Goal: Task Accomplishment & Management: Manage account settings

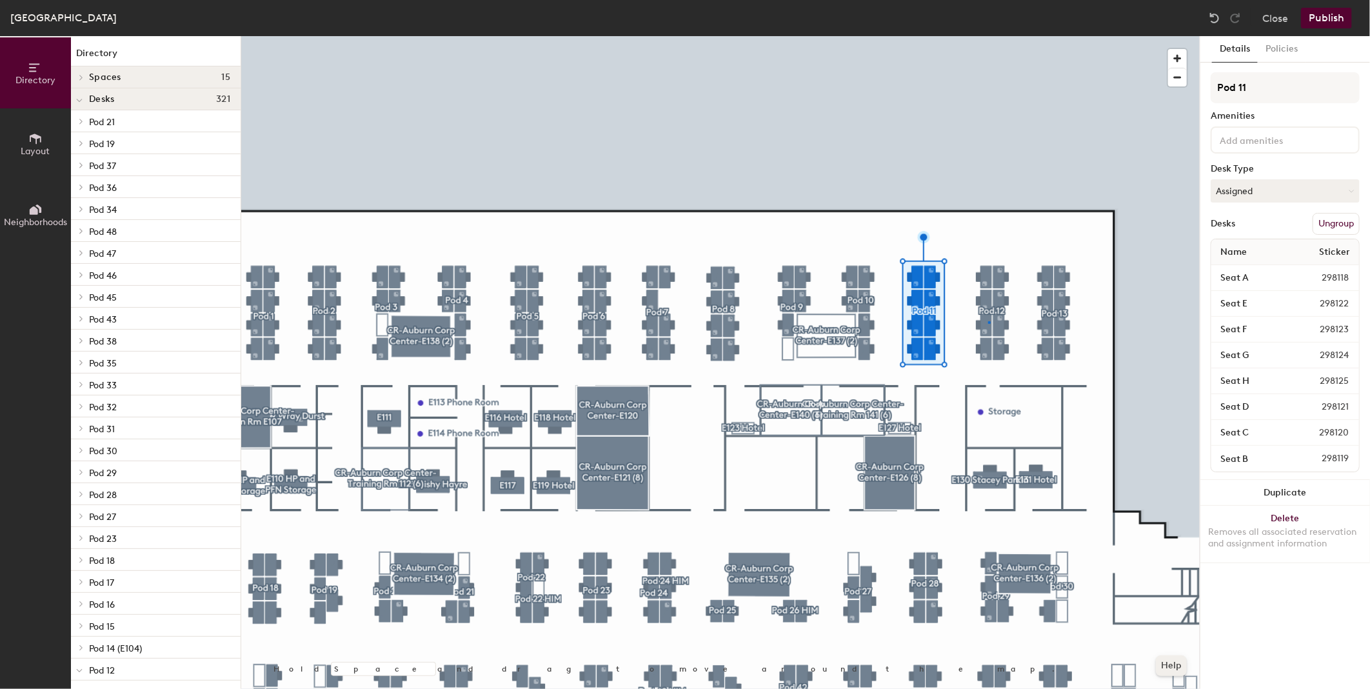
click at [988, 36] on div at bounding box center [720, 36] width 959 height 0
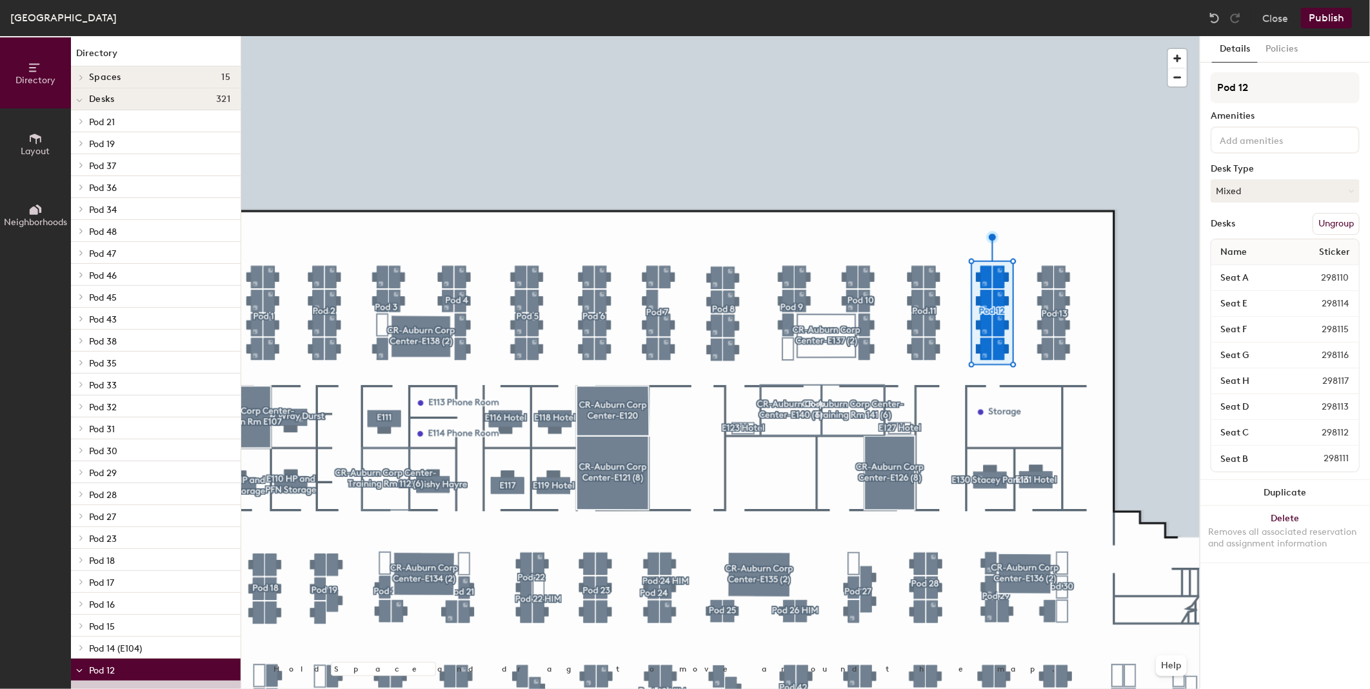
click at [980, 36] on div at bounding box center [720, 36] width 959 height 0
click at [1340, 222] on button "Ungroup" at bounding box center [1336, 224] width 47 height 22
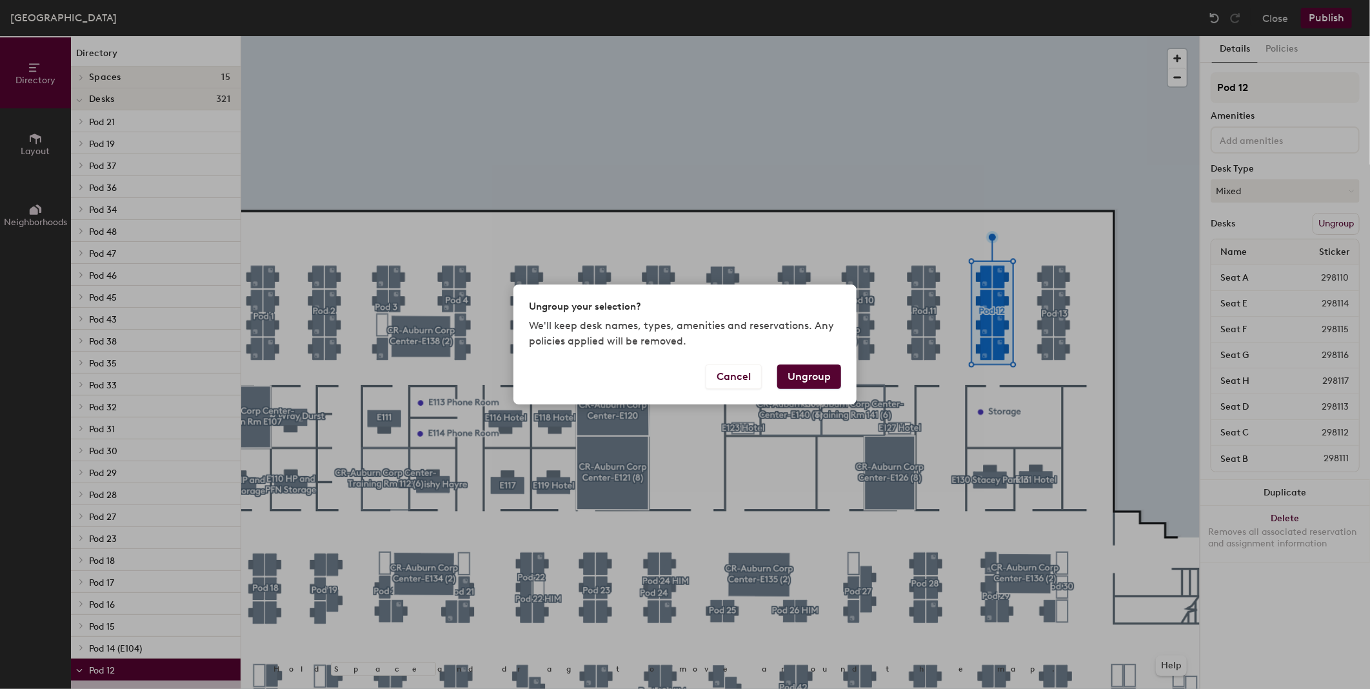
click at [807, 375] on button "Ungroup" at bounding box center [809, 376] width 64 height 25
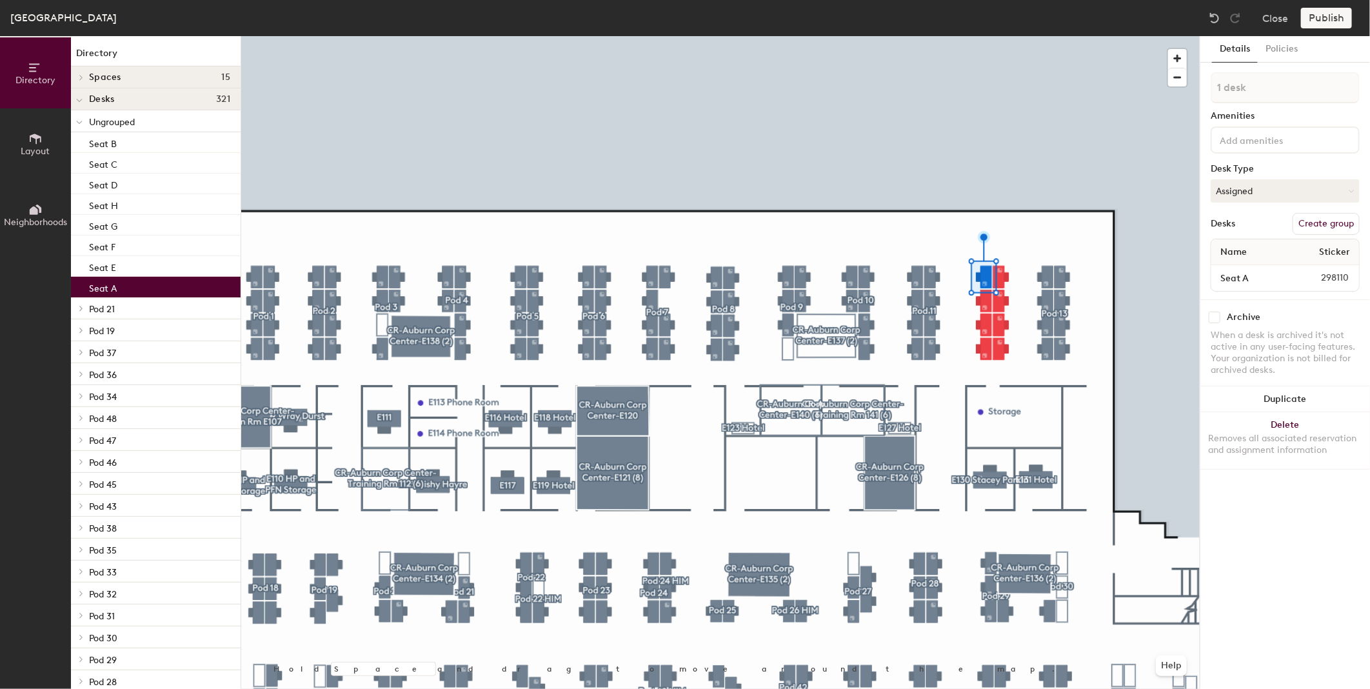
click at [37, 150] on span "Layout" at bounding box center [35, 151] width 29 height 11
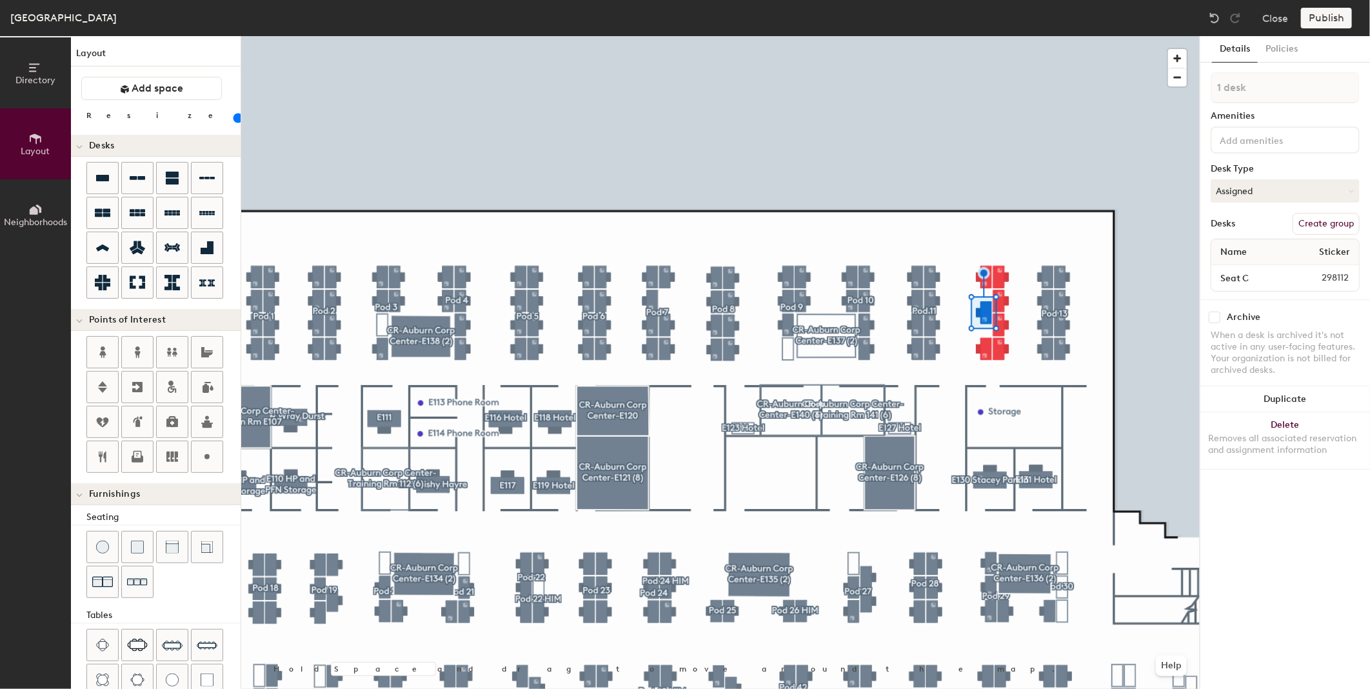
click at [1026, 36] on div at bounding box center [720, 36] width 959 height 0
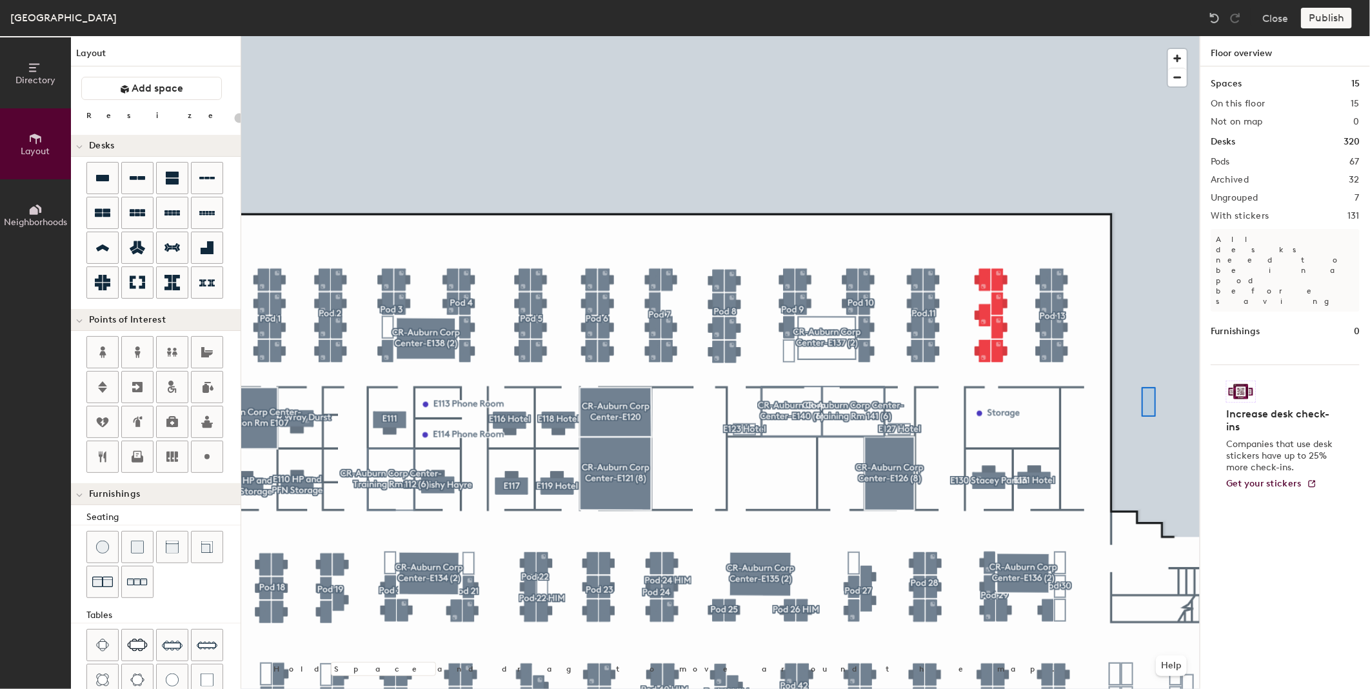
click at [1139, 36] on div at bounding box center [720, 36] width 959 height 0
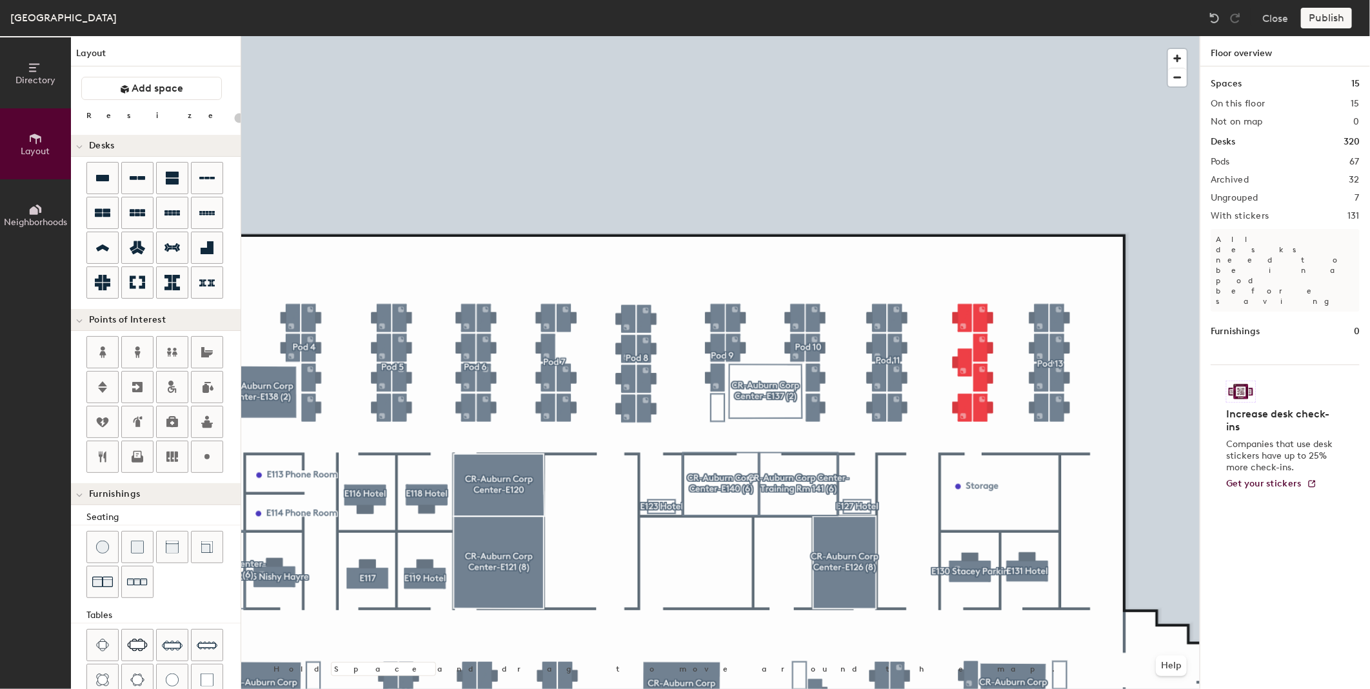
click at [897, 36] on div at bounding box center [720, 36] width 959 height 0
type input "80"
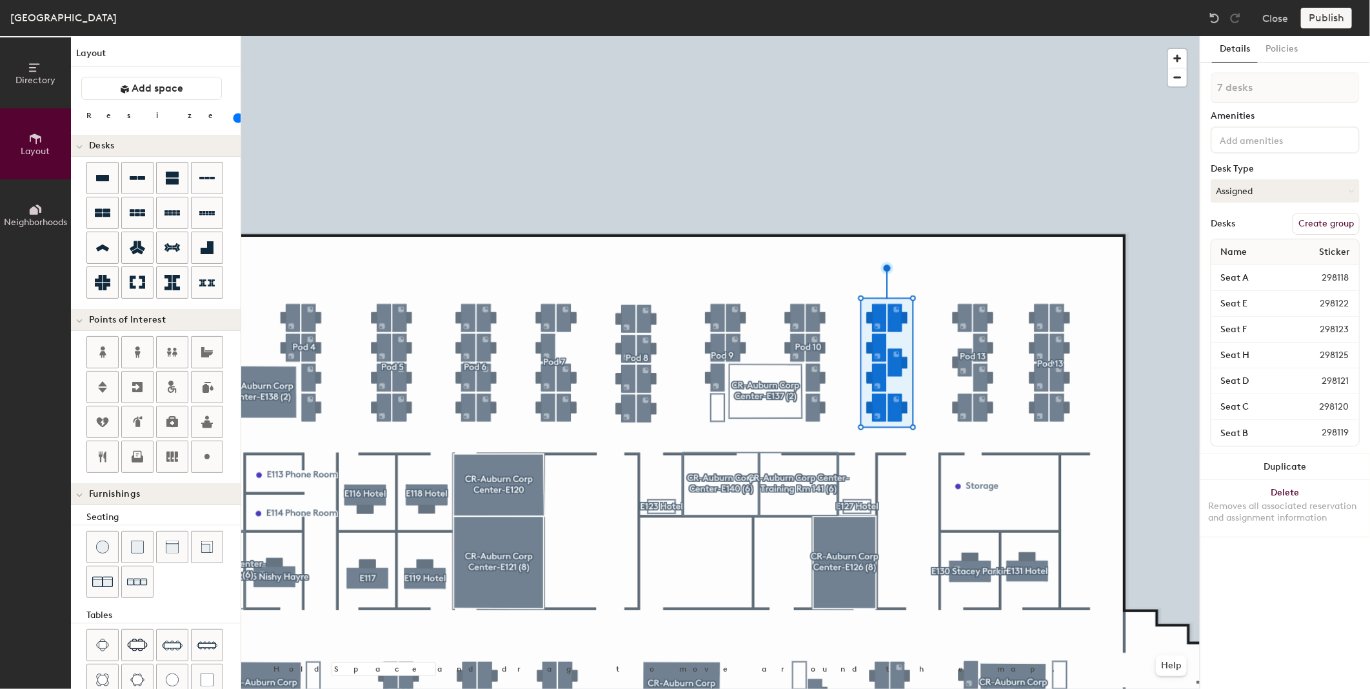
type input "1 desk"
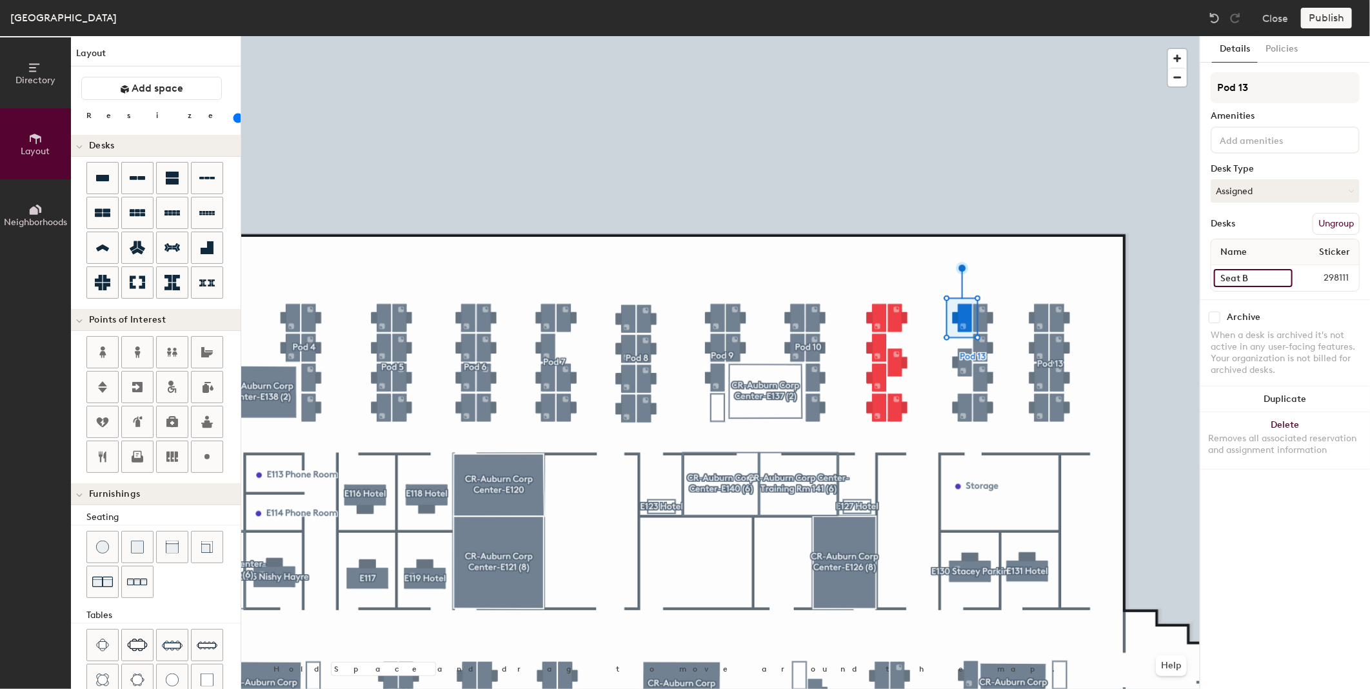
click at [1245, 275] on input "Seat B" at bounding box center [1253, 278] width 79 height 18
click at [1248, 275] on input "Seat B" at bounding box center [1253, 278] width 79 height 18
type input "Seat A"
click at [1243, 272] on input "Seat C" at bounding box center [1252, 278] width 77 height 18
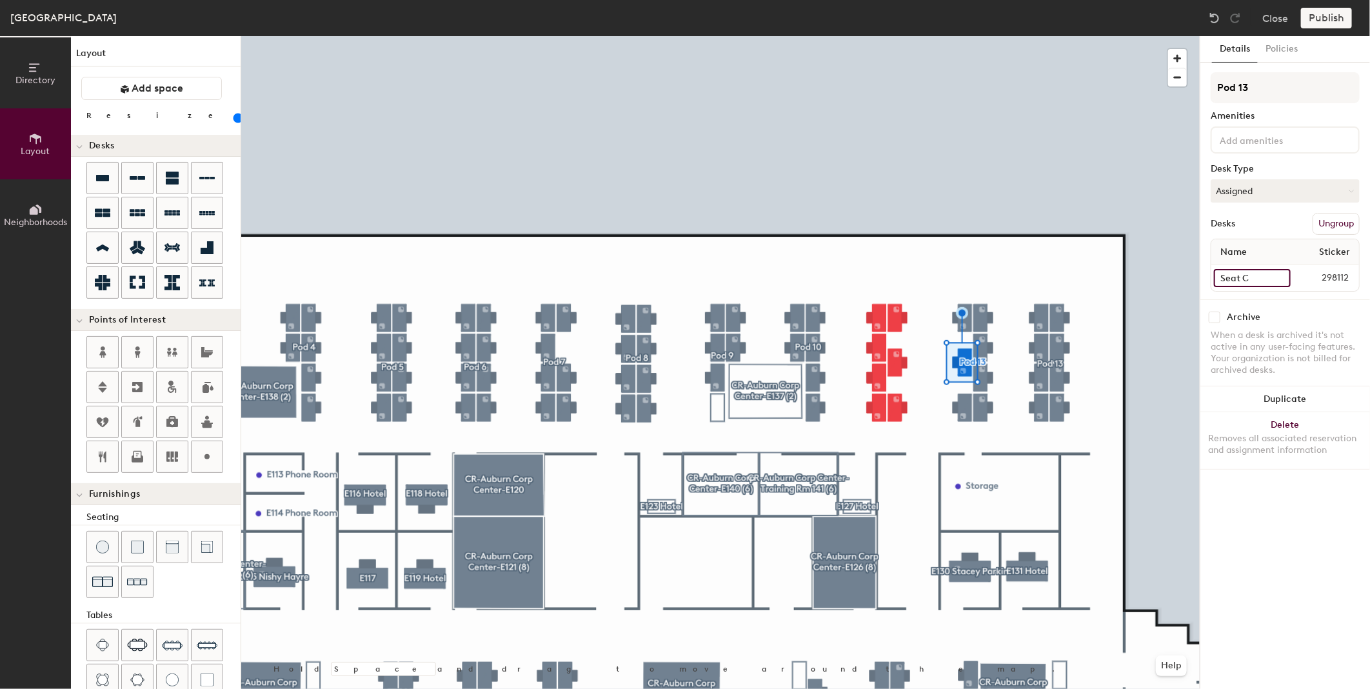
click at [1249, 272] on input "Seat C" at bounding box center [1252, 278] width 77 height 18
type input "B"
click at [1245, 274] on input "Seat D" at bounding box center [1252, 278] width 77 height 18
click at [1244, 274] on input "Seat D" at bounding box center [1252, 278] width 77 height 18
drag, startPoint x: 1244, startPoint y: 274, endPoint x: 1258, endPoint y: 272, distance: 14.2
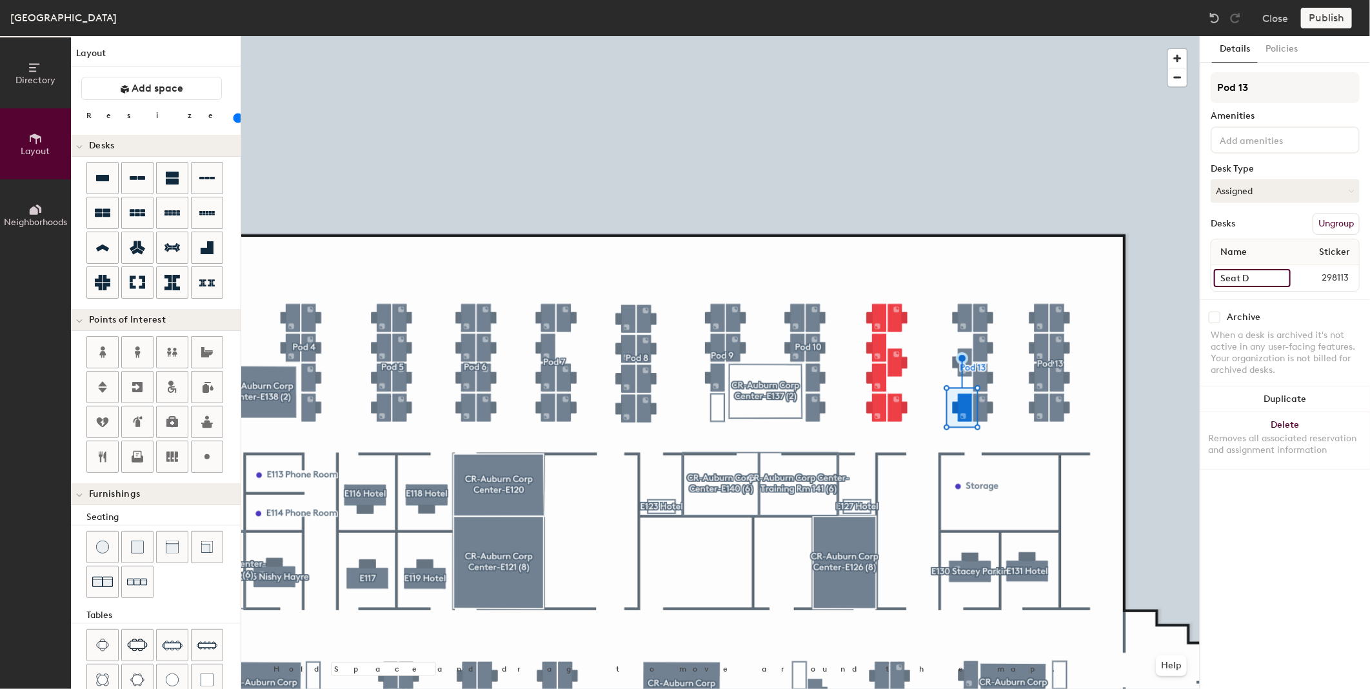
click at [1258, 272] on input "Seat D" at bounding box center [1252, 278] width 77 height 18
type input "C"
click at [1242, 275] on input "Seat E" at bounding box center [1252, 278] width 77 height 18
click at [1243, 274] on input "Seat E" at bounding box center [1252, 278] width 77 height 18
click at [1240, 274] on input "Seat E" at bounding box center [1252, 278] width 77 height 18
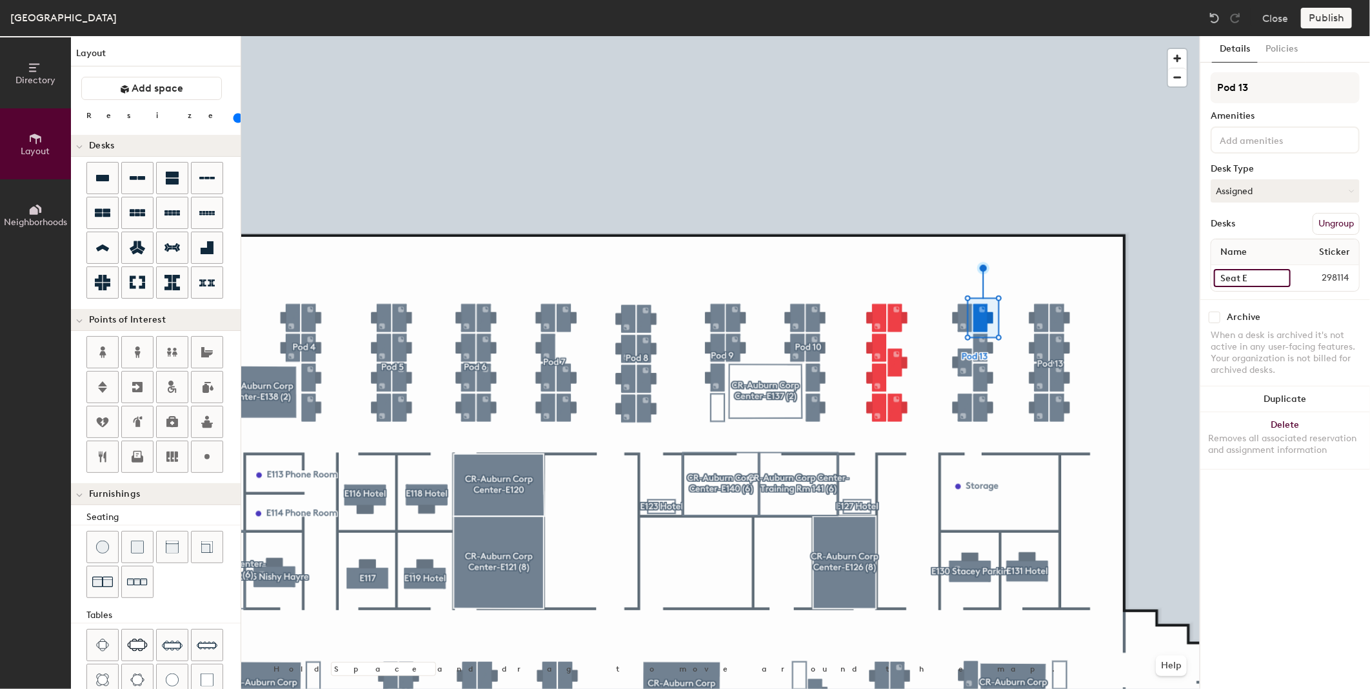
drag, startPoint x: 1244, startPoint y: 273, endPoint x: 1256, endPoint y: 273, distance: 12.3
click at [1256, 273] on input "Seat E" at bounding box center [1252, 278] width 77 height 18
type input "D"
click at [1244, 272] on input "Seat F" at bounding box center [1252, 278] width 77 height 18
click at [1242, 273] on input "Seat F" at bounding box center [1252, 278] width 77 height 18
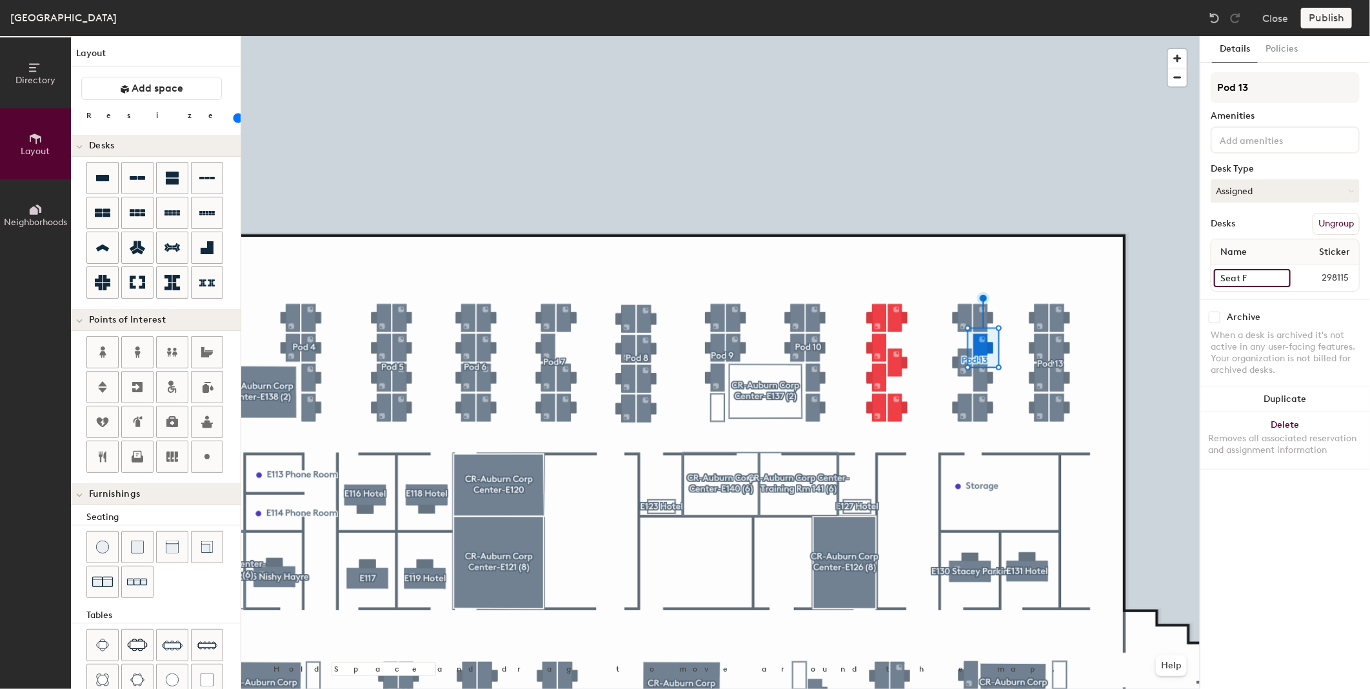
drag, startPoint x: 1242, startPoint y: 273, endPoint x: 1262, endPoint y: 272, distance: 20.0
click at [1262, 272] on input "Seat F" at bounding box center [1252, 278] width 77 height 18
click at [1236, 275] on input "E" at bounding box center [1252, 278] width 77 height 18
type input "Seat E"
click at [1256, 276] on input "Seat G" at bounding box center [1252, 278] width 77 height 18
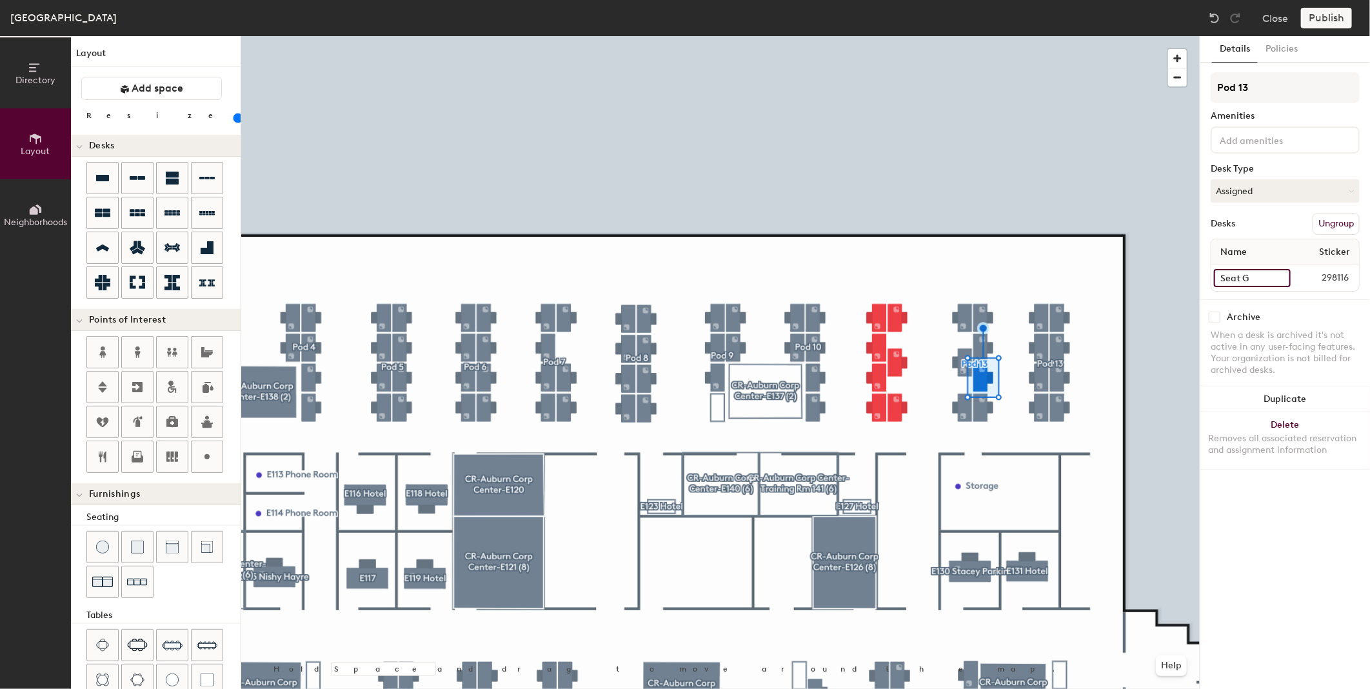
click at [1259, 275] on input "Seat G" at bounding box center [1252, 278] width 77 height 18
type input "Seat F"
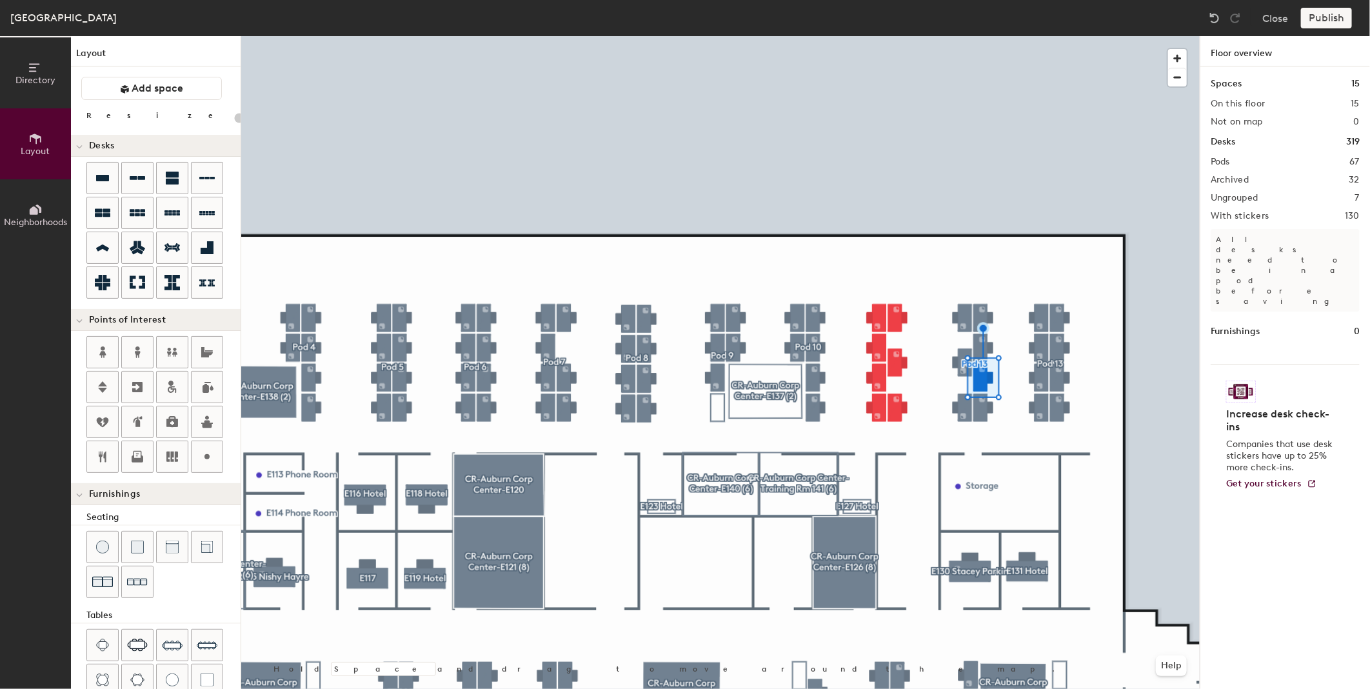
type input "80"
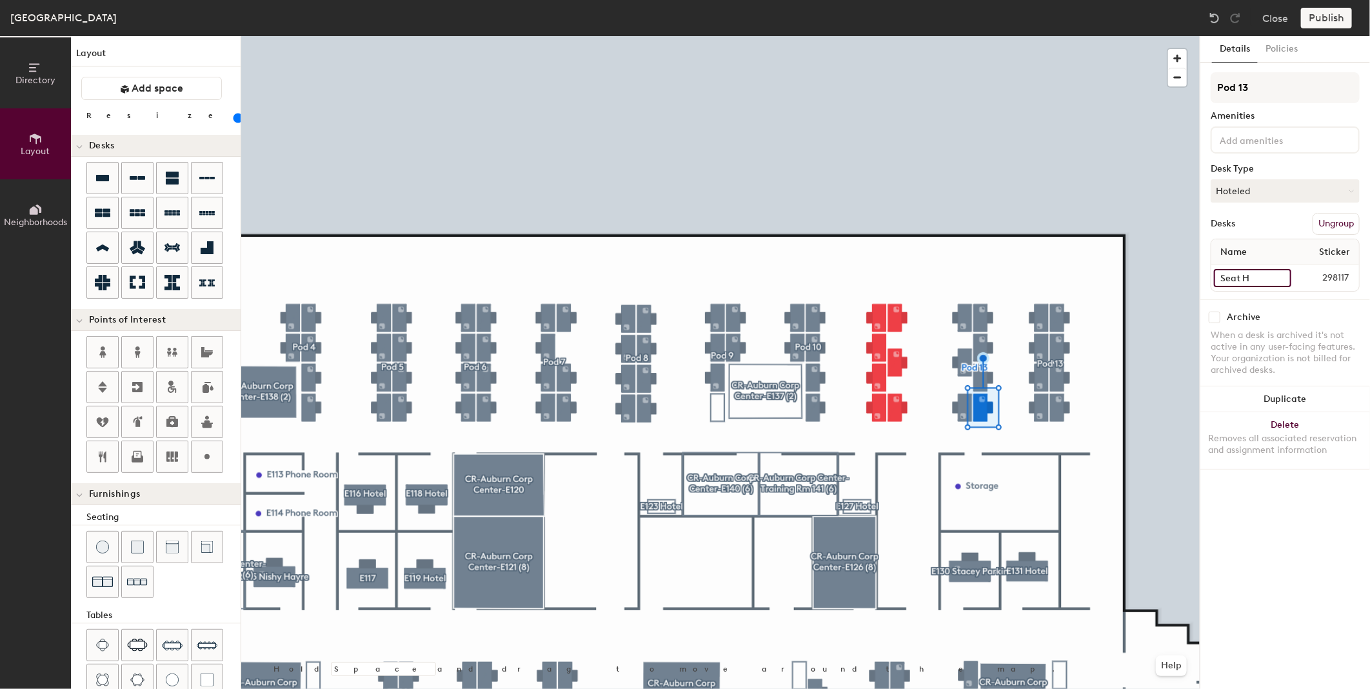
click at [1260, 275] on input "Seat H" at bounding box center [1252, 278] width 77 height 18
click at [1255, 274] on input "Seat H" at bounding box center [1252, 278] width 77 height 18
type input "Seat G"
click at [1220, 276] on input "B" at bounding box center [1252, 278] width 77 height 18
click at [1221, 275] on input "B" at bounding box center [1252, 278] width 77 height 18
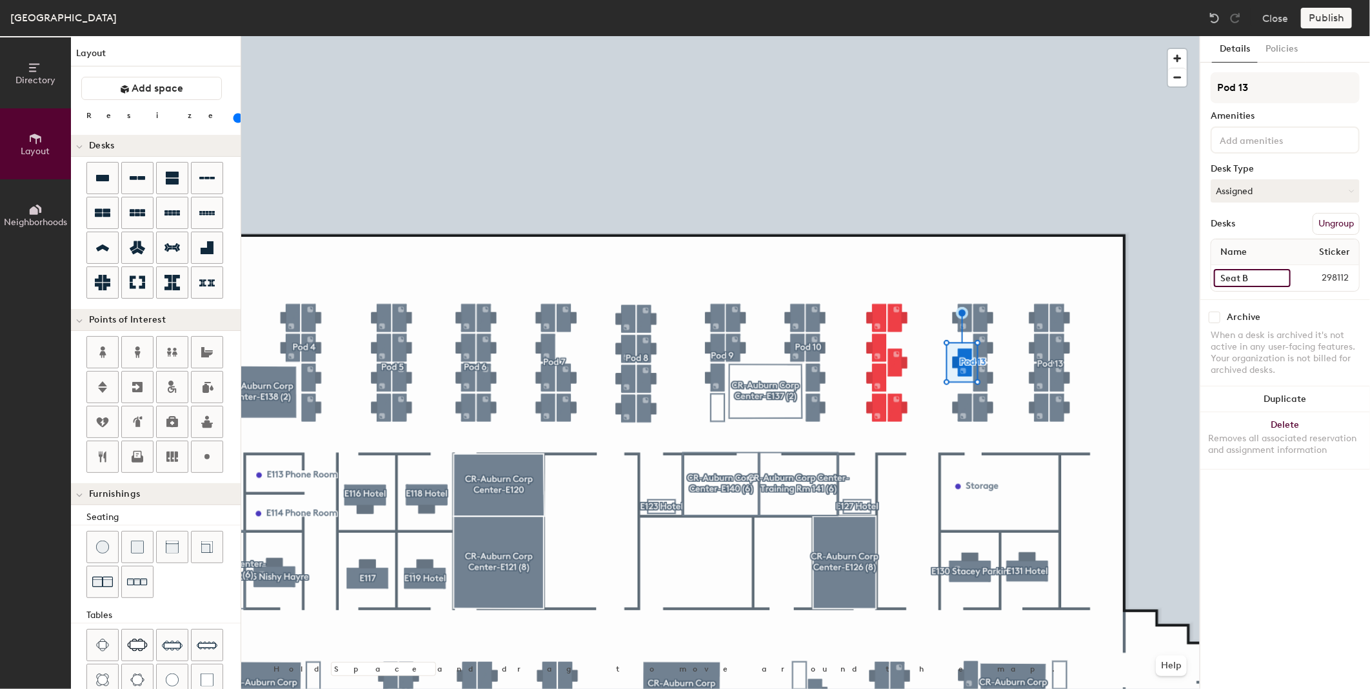
type input "Seat B"
click at [963, 36] on div at bounding box center [720, 36] width 959 height 0
click at [1226, 280] on input "C" at bounding box center [1252, 278] width 77 height 18
click at [1220, 275] on input "C" at bounding box center [1252, 278] width 77 height 18
type input "Seat C"
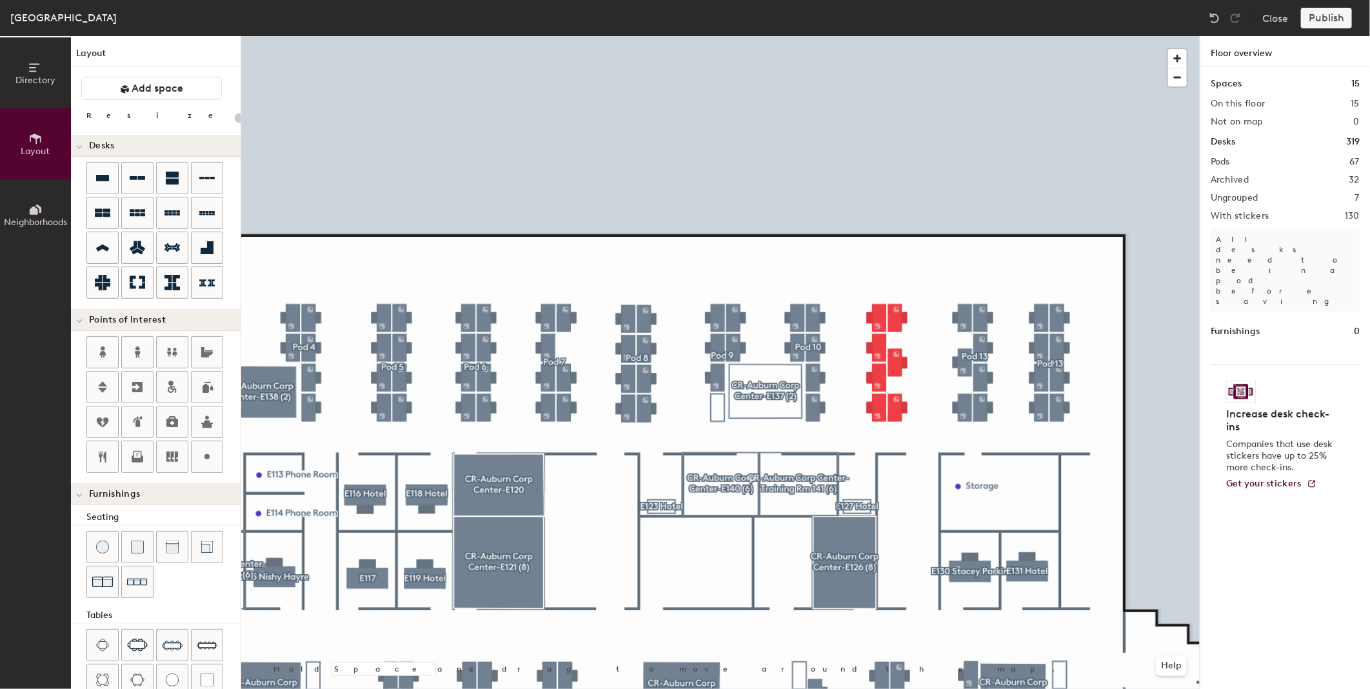
type input "80"
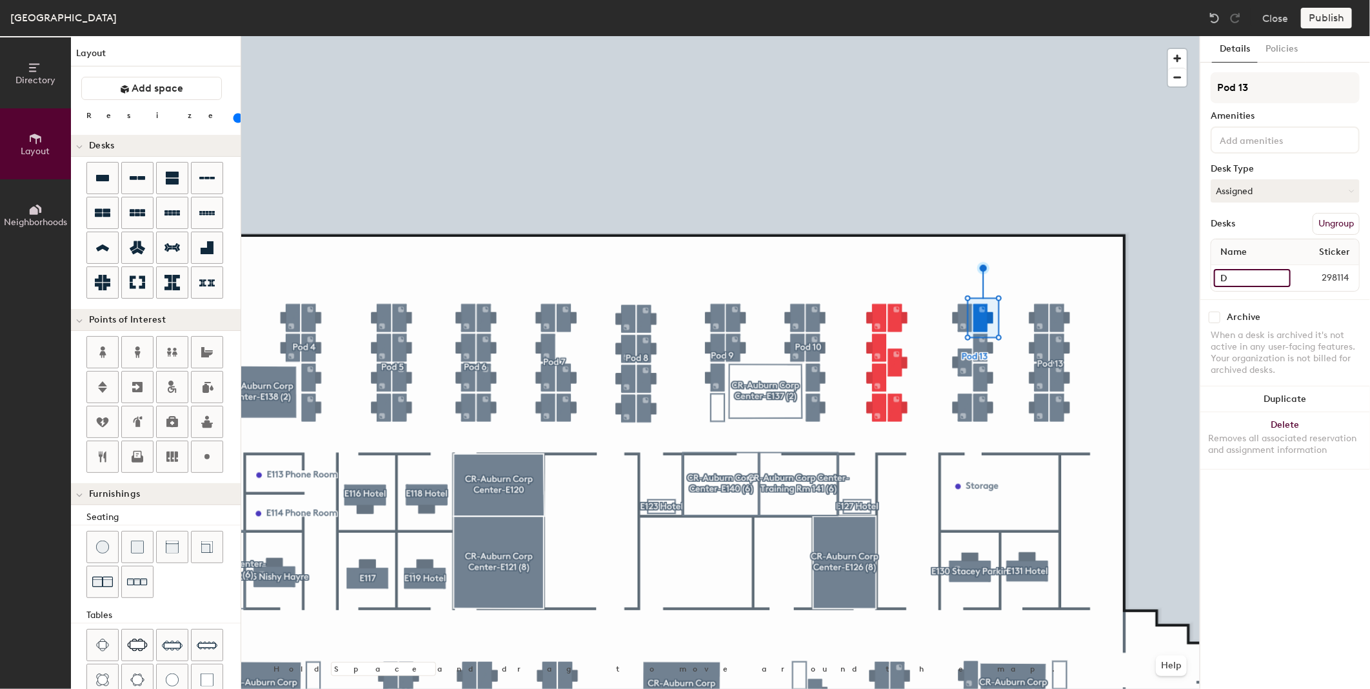
click at [1221, 275] on input "D" at bounding box center [1252, 278] width 77 height 18
click at [1220, 274] on input "D" at bounding box center [1252, 278] width 77 height 18
type input "Seat D"
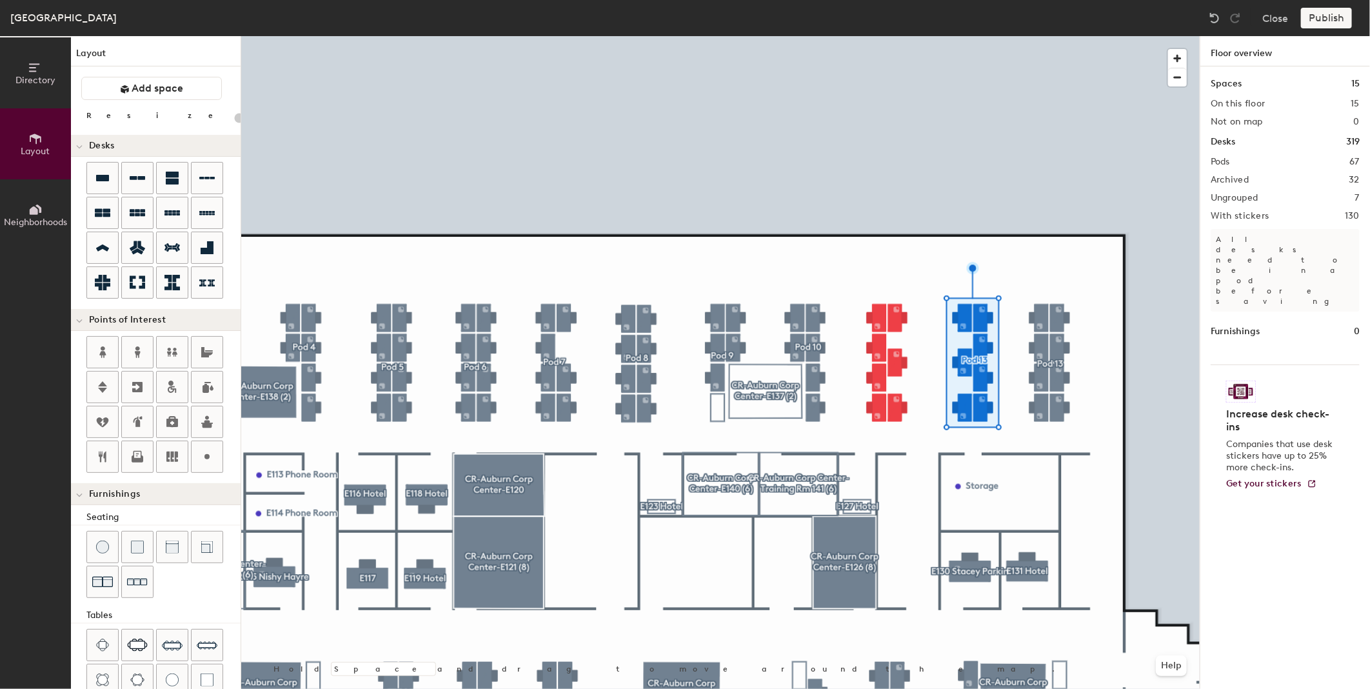
type input "80"
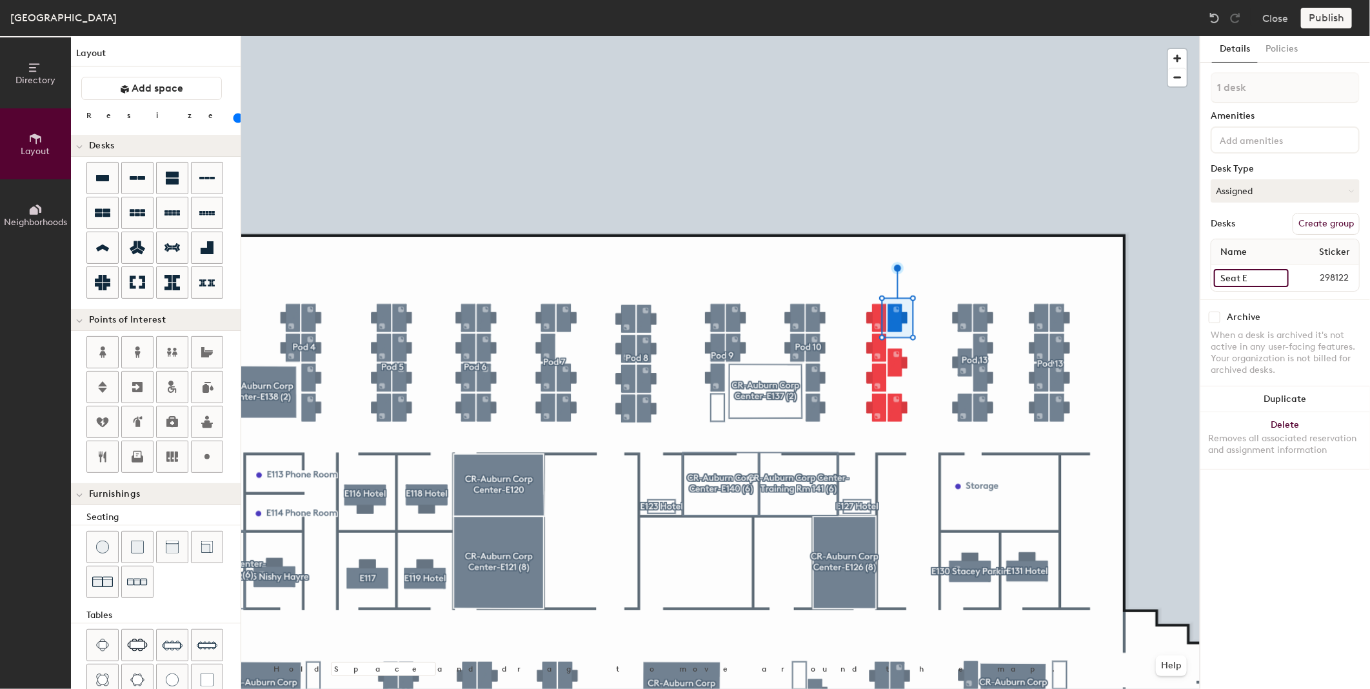
click at [1244, 273] on input "Seat E" at bounding box center [1251, 278] width 75 height 18
click at [1240, 274] on input "Seat E" at bounding box center [1251, 278] width 75 height 18
click at [1249, 274] on input "Seat E" at bounding box center [1251, 278] width 75 height 18
click at [1222, 274] on input "D" at bounding box center [1251, 278] width 75 height 18
type input "Seat D"
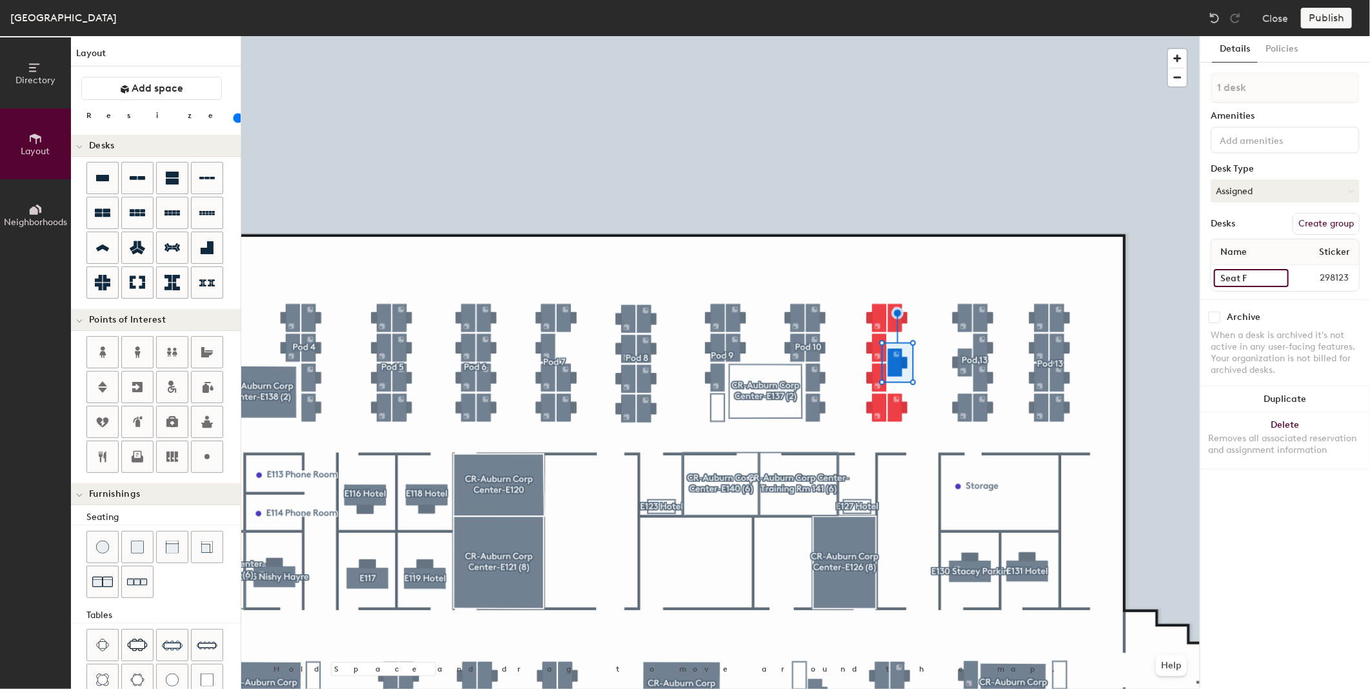
click at [1242, 278] on input "Seat F" at bounding box center [1251, 278] width 75 height 18
click at [1242, 275] on input "Seat F" at bounding box center [1251, 278] width 75 height 18
drag, startPoint x: 1242, startPoint y: 275, endPoint x: 1254, endPoint y: 273, distance: 11.9
click at [1254, 273] on input "Seat F" at bounding box center [1251, 278] width 75 height 18
click at [1220, 277] on input "E" at bounding box center [1251, 278] width 75 height 18
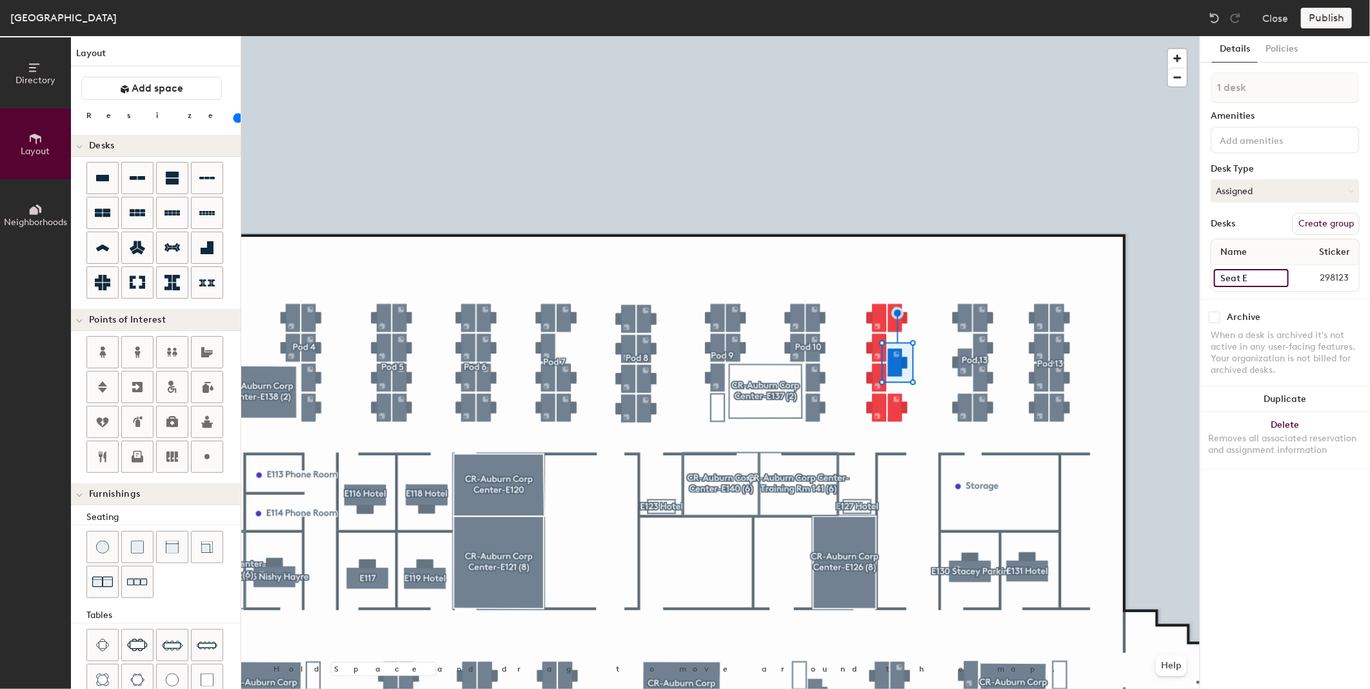
type input "Seat E"
click at [1249, 275] on input "Seat H" at bounding box center [1251, 278] width 75 height 18
click at [1244, 277] on input "Seat H" at bounding box center [1251, 278] width 75 height 18
click at [1252, 275] on input "Seat H" at bounding box center [1251, 278] width 75 height 18
type input "Seat G"
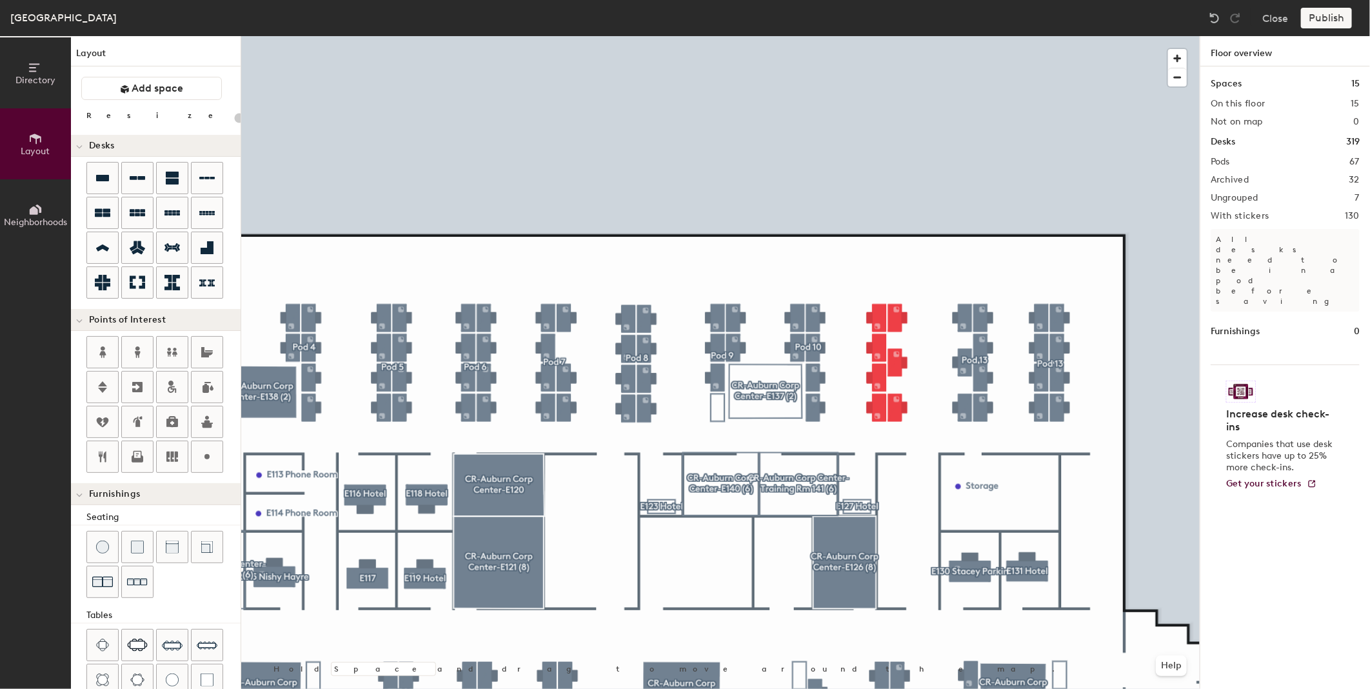
type input "80"
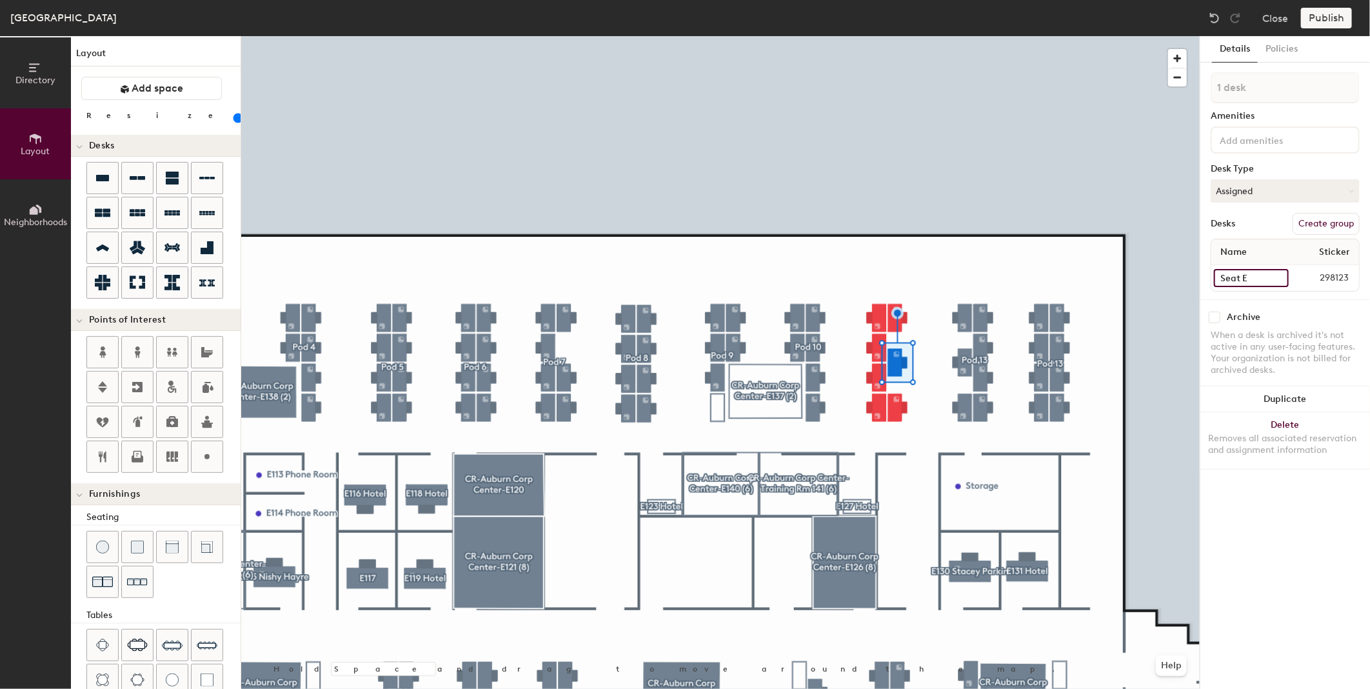
click at [1246, 275] on input "Seat E" at bounding box center [1251, 278] width 75 height 18
click at [1248, 275] on input "Seat E" at bounding box center [1251, 278] width 75 height 18
type input "Seat F"
click at [1247, 274] on input "Seat D" at bounding box center [1251, 278] width 75 height 18
click at [1247, 273] on input "Seat D" at bounding box center [1251, 278] width 75 height 18
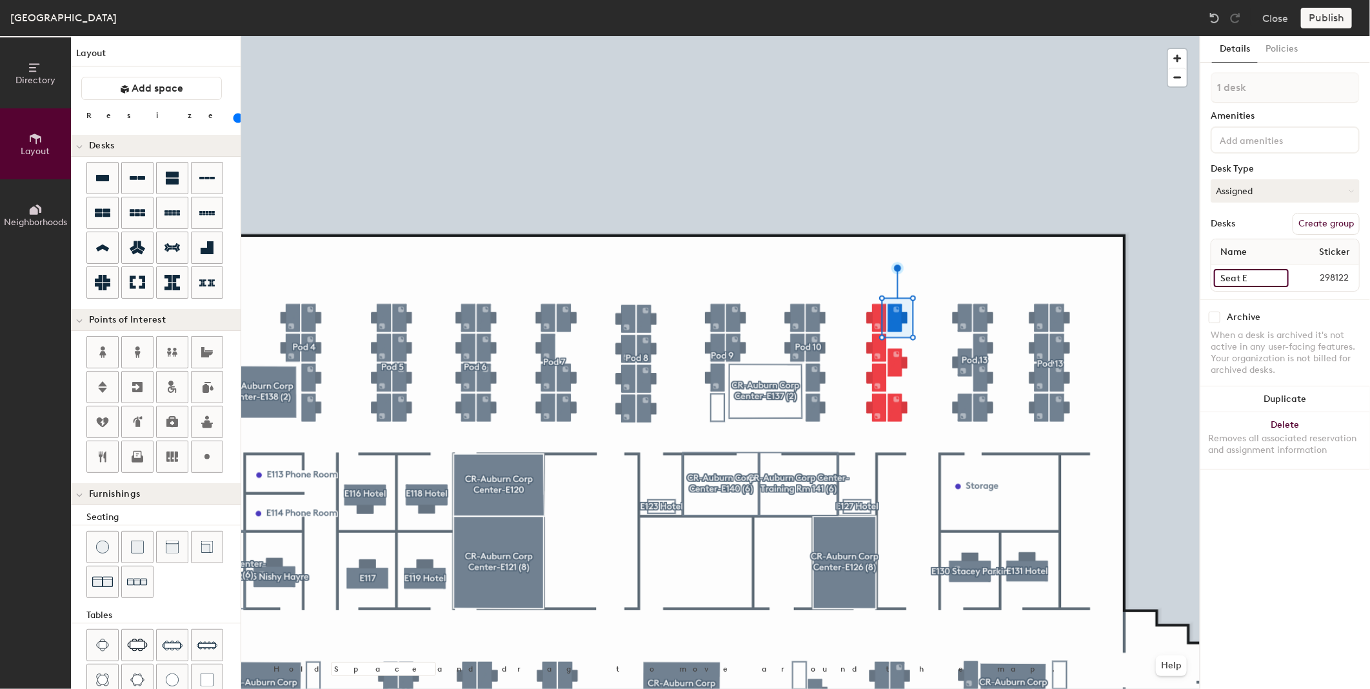
type input "Seat E"
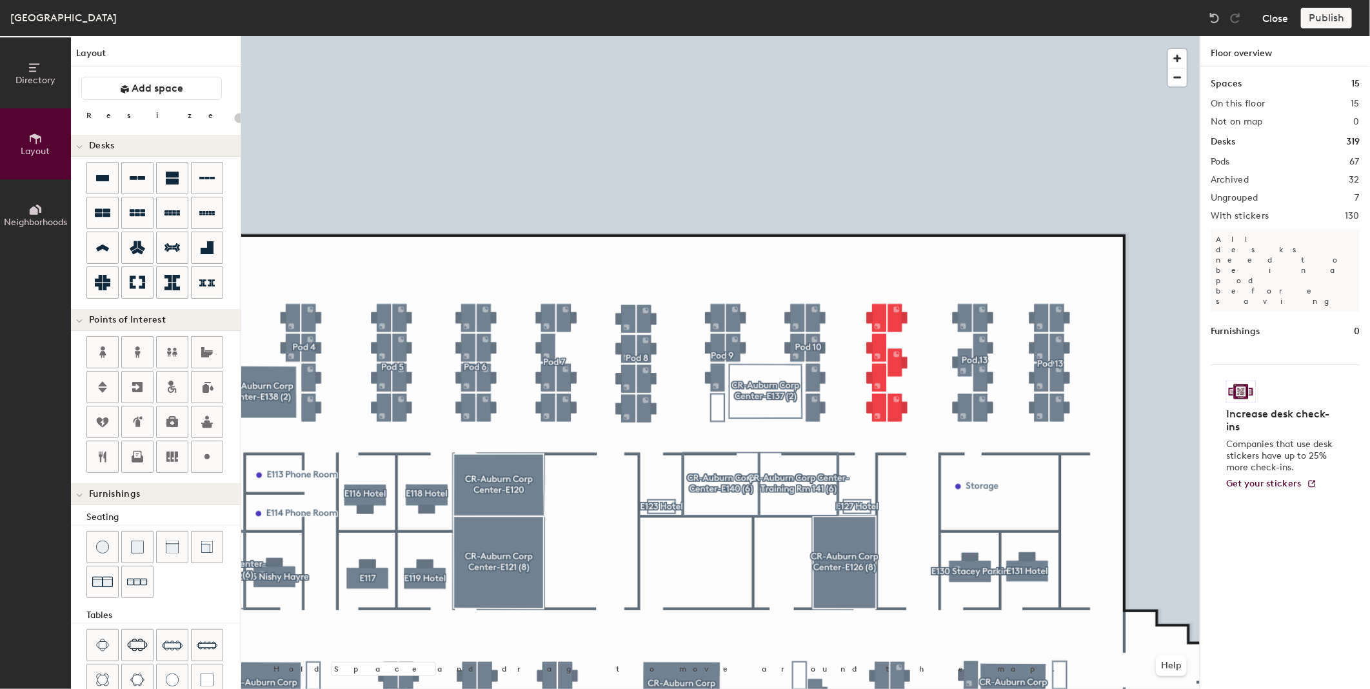
click at [1273, 16] on button "Close" at bounding box center [1275, 18] width 26 height 21
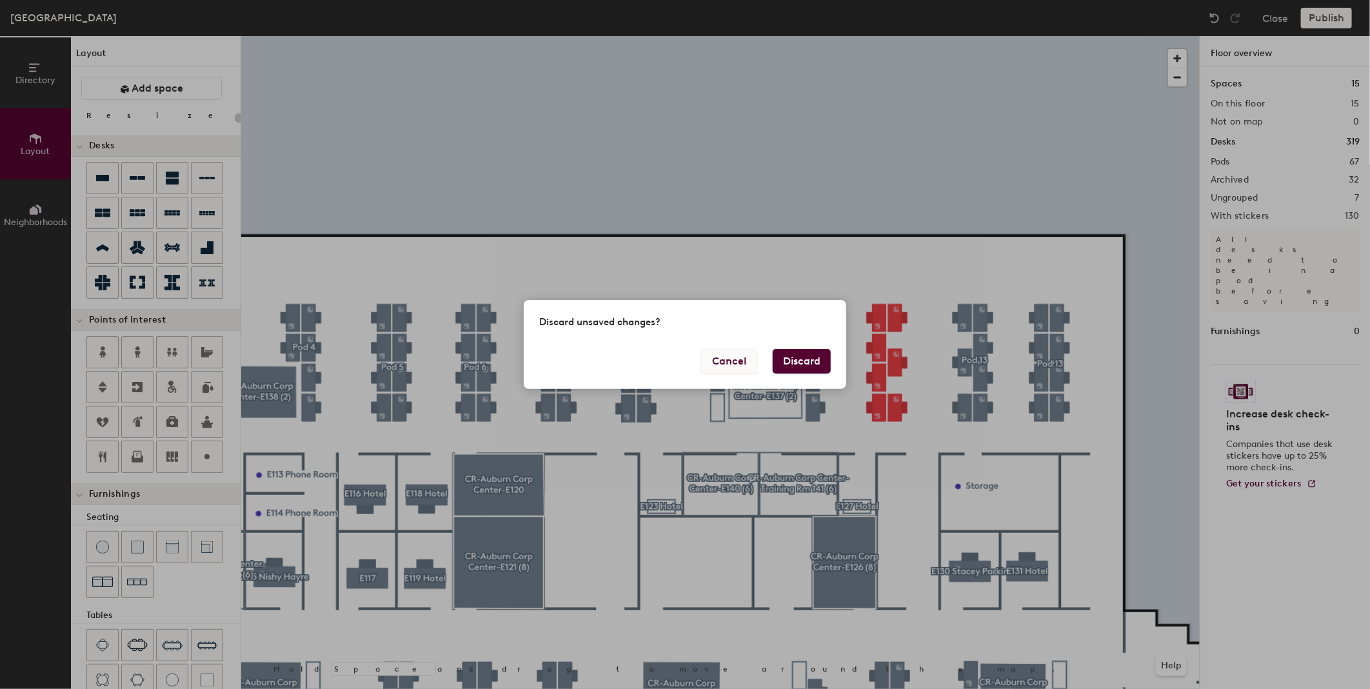
click at [729, 366] on button "Cancel" at bounding box center [729, 361] width 56 height 25
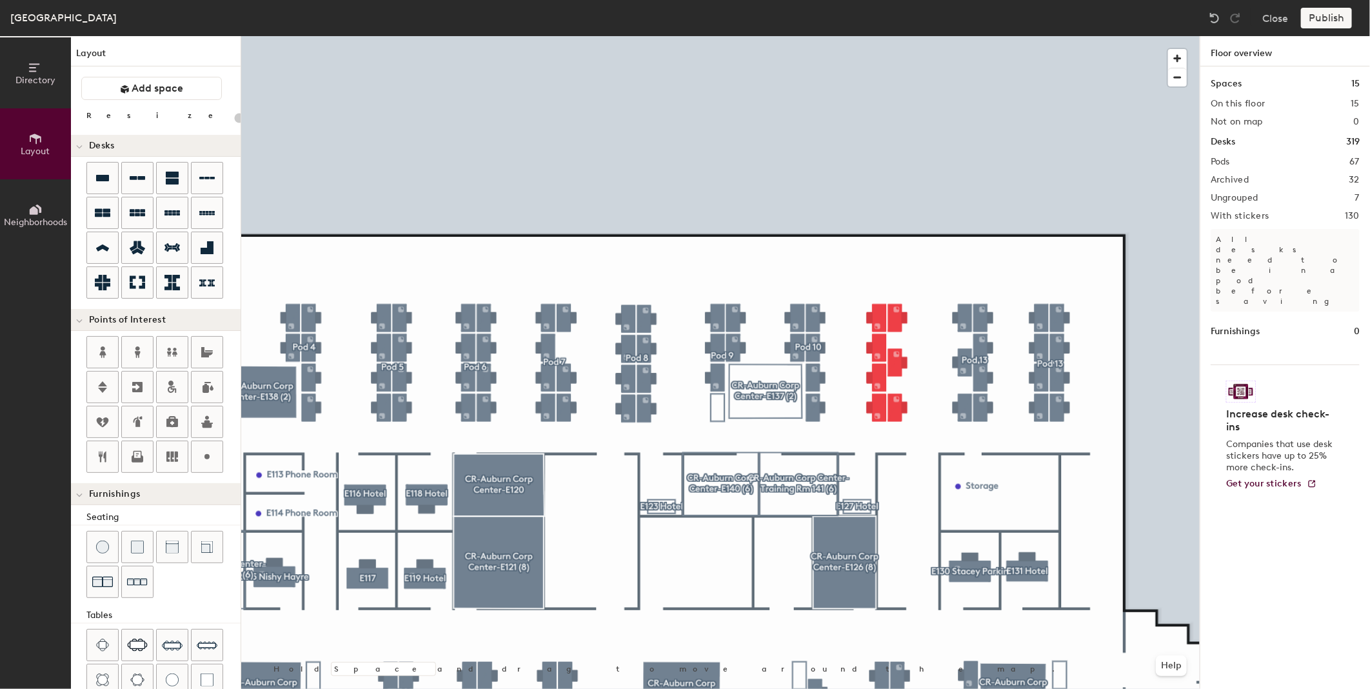
click at [1322, 10] on div "Publish" at bounding box center [1330, 18] width 59 height 21
click at [1320, 14] on div "Publish" at bounding box center [1330, 18] width 59 height 21
click at [1312, 25] on div "Publish" at bounding box center [1330, 18] width 59 height 21
click at [1322, 10] on div "Publish" at bounding box center [1330, 18] width 59 height 21
click at [1337, 11] on div "Publish" at bounding box center [1330, 18] width 59 height 21
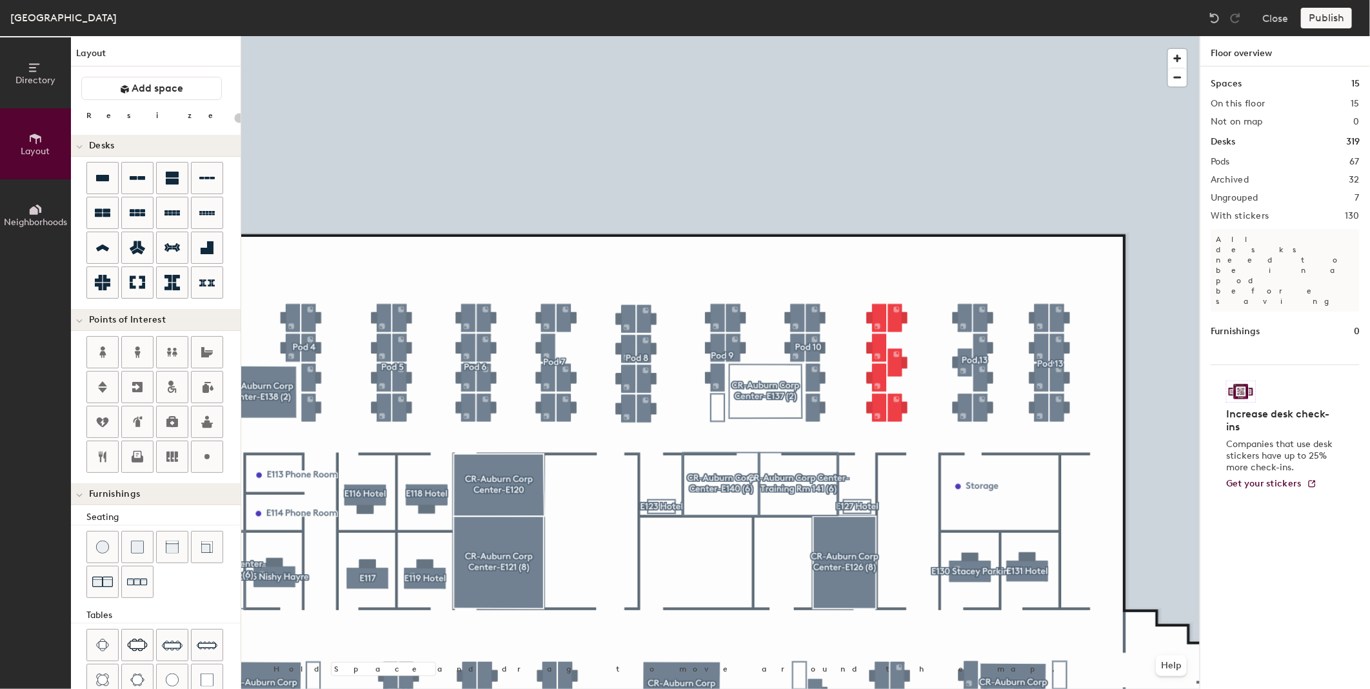
click at [1329, 19] on div "Publish" at bounding box center [1330, 18] width 59 height 21
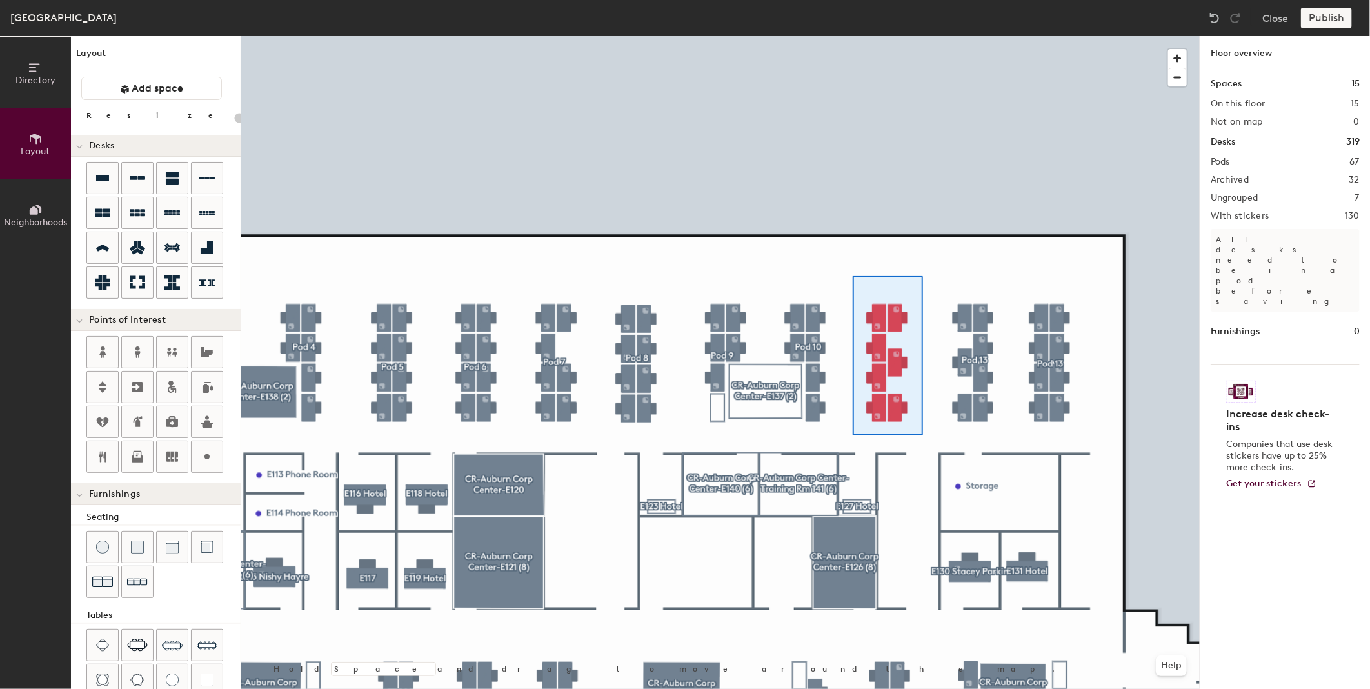
type input "80"
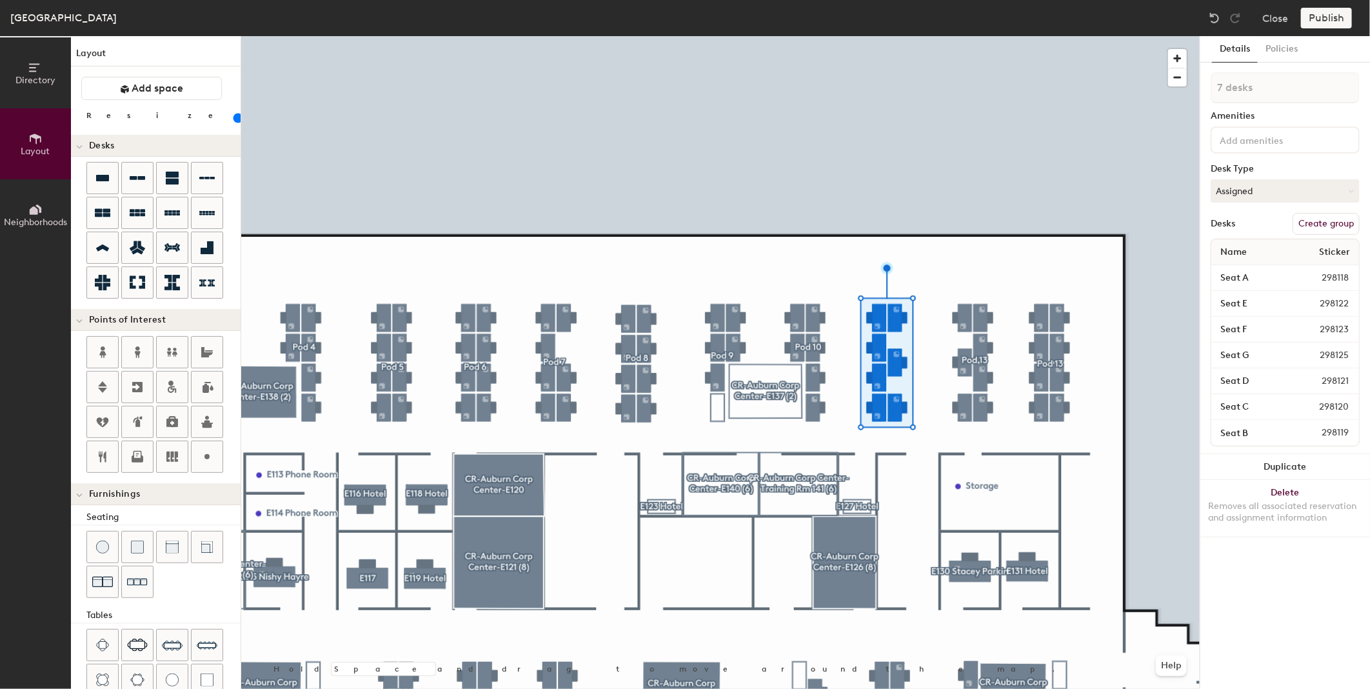
click at [1313, 227] on button "Create group" at bounding box center [1326, 224] width 67 height 22
type input "Pod 12"
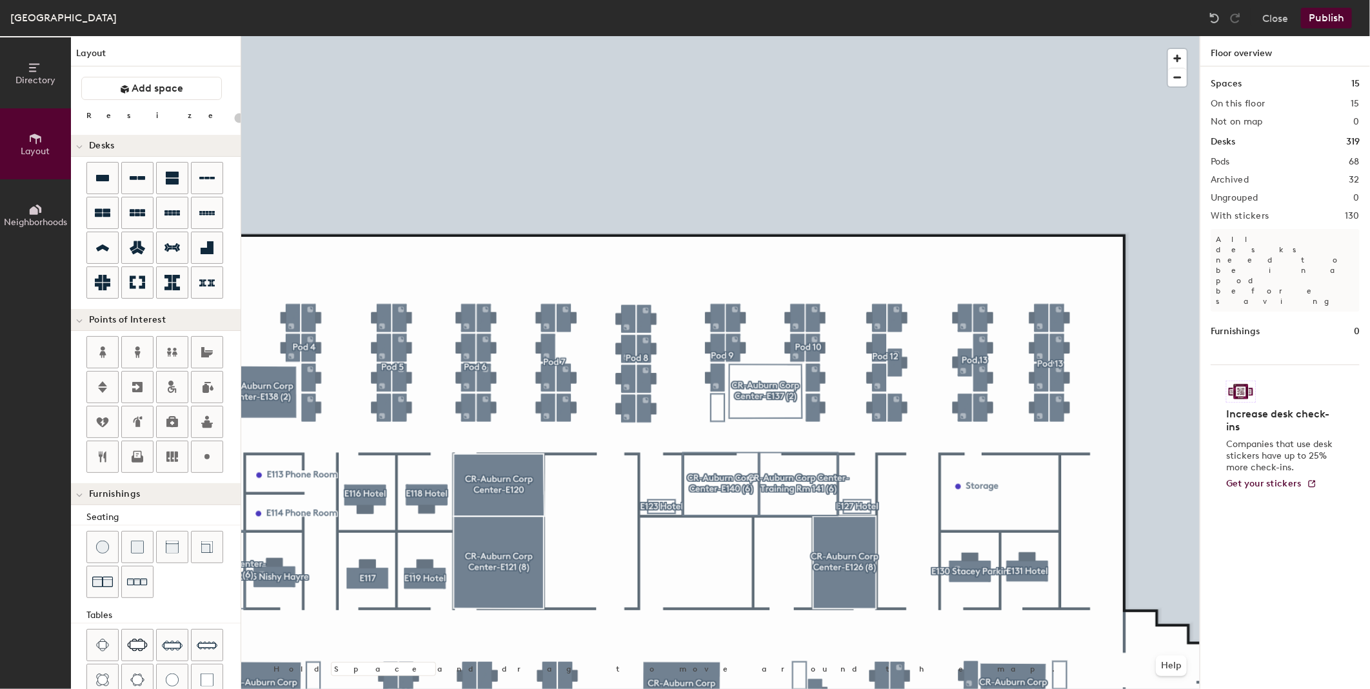
type input "80"
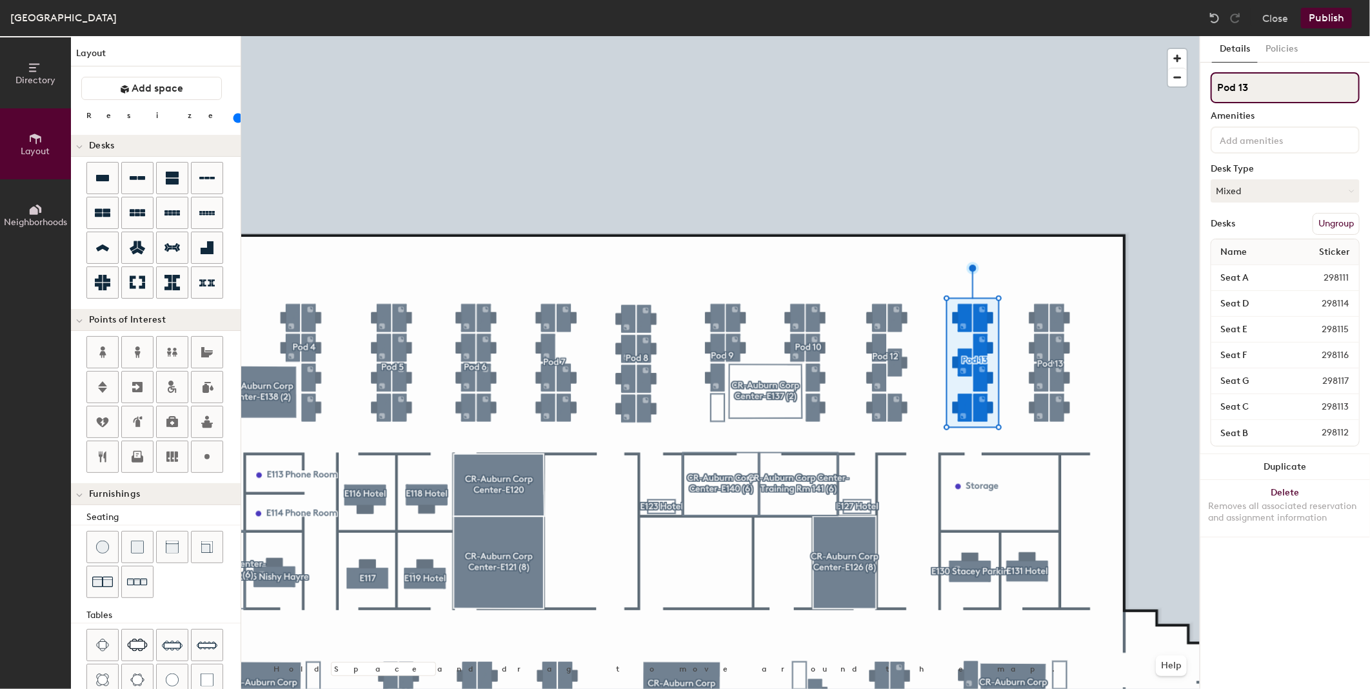
click at [1240, 86] on input "Pod 13" at bounding box center [1285, 87] width 149 height 31
drag, startPoint x: 1242, startPoint y: 86, endPoint x: 1269, endPoint y: 86, distance: 27.1
click at [1269, 86] on input "Pod 13" at bounding box center [1285, 87] width 149 height 31
type input "Pod 12"
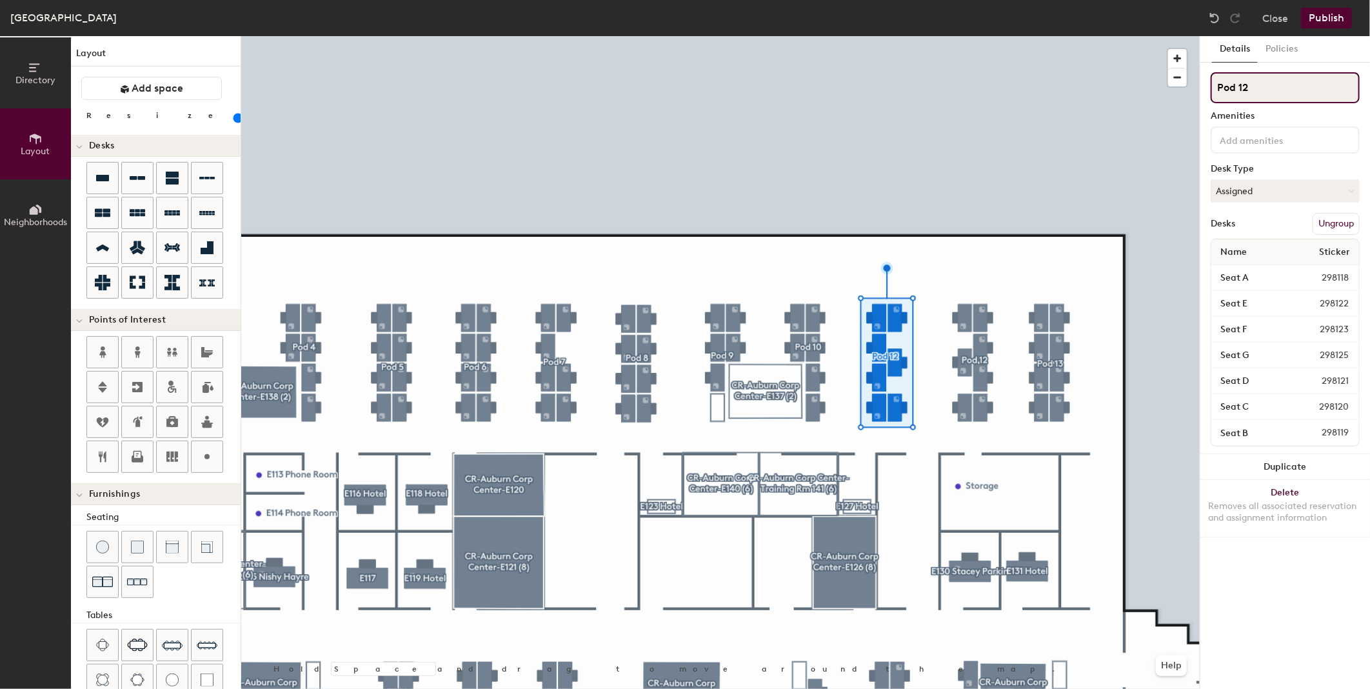
drag, startPoint x: 1242, startPoint y: 88, endPoint x: 1255, endPoint y: 88, distance: 12.9
click at [1255, 88] on input "Pod 12" at bounding box center [1285, 87] width 149 height 31
type input "Pod 11"
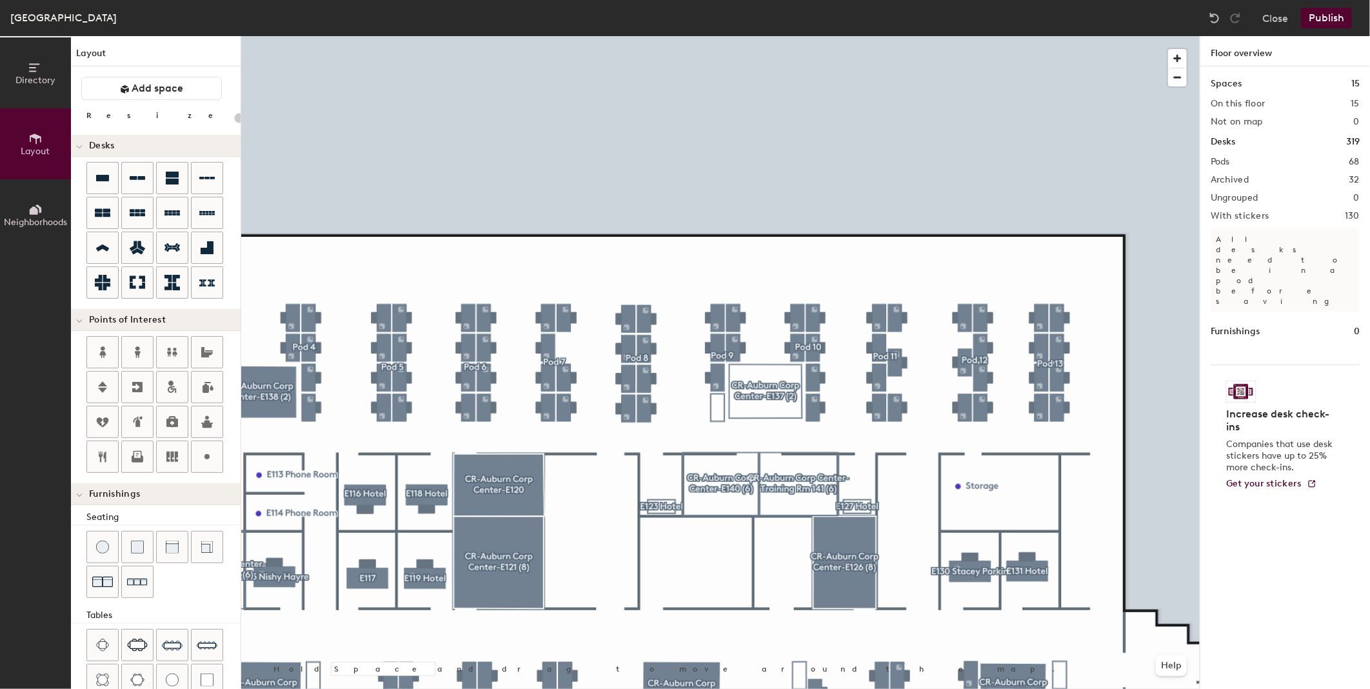
click at [1330, 16] on button "Publish" at bounding box center [1326, 18] width 51 height 21
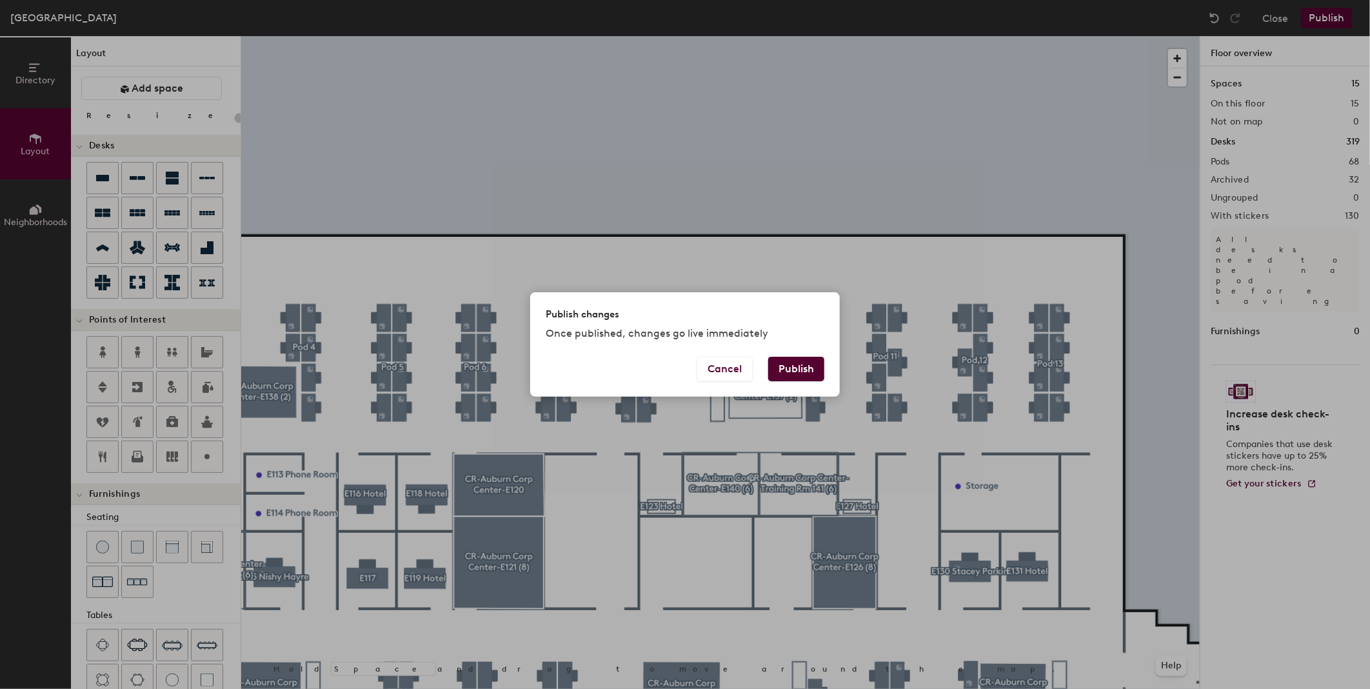
click at [801, 359] on button "Publish" at bounding box center [796, 369] width 56 height 25
type input "20"
